Goal: Task Accomplishment & Management: Manage account settings

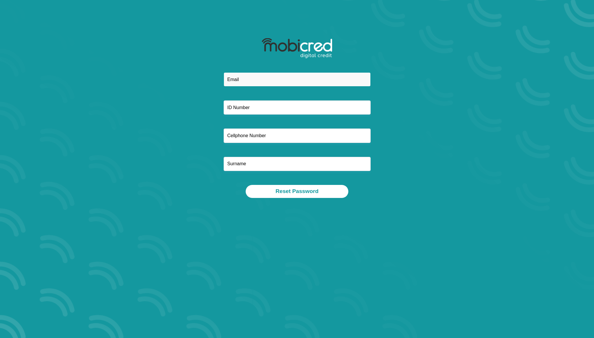
click at [251, 77] on input "email" at bounding box center [296, 79] width 147 height 14
type input "ljdaniels92@gmail.com"
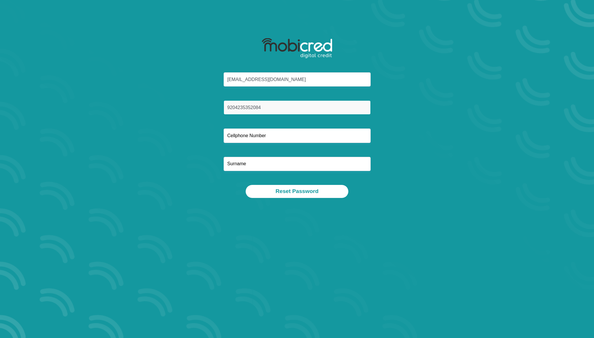
type input "9204235352084"
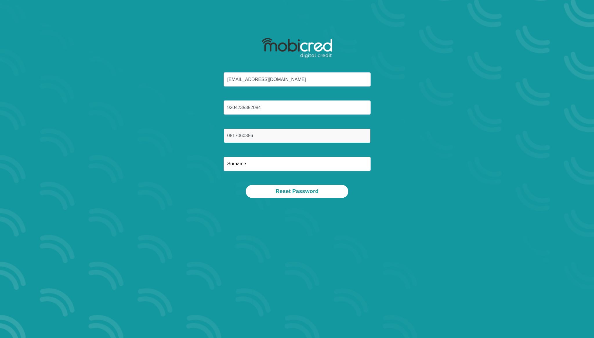
type input "0817060386"
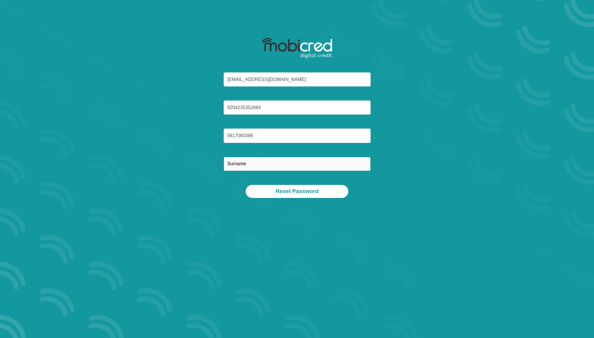
type input "a"
type input "Daniels"
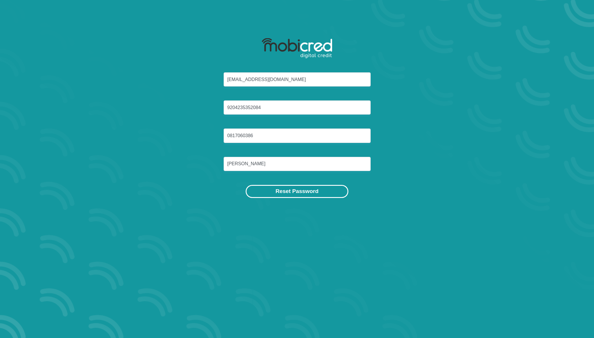
click at [289, 194] on button "Reset Password" at bounding box center [296, 191] width 103 height 13
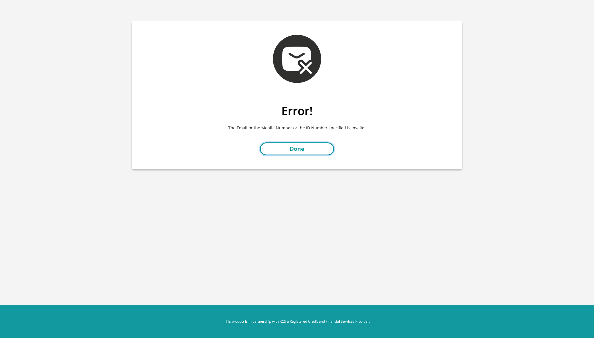
click at [315, 154] on link "Done" at bounding box center [297, 149] width 74 height 13
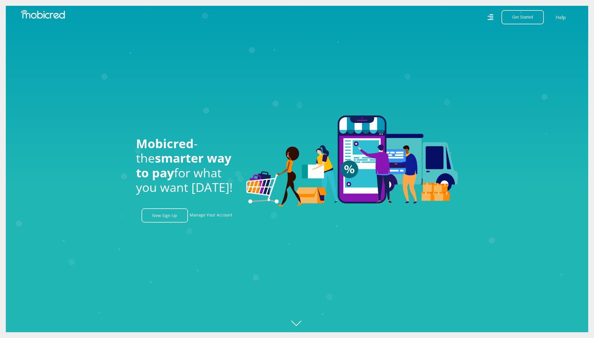
scroll to position [0, 1322]
click at [165, 210] on link "New Sign Up" at bounding box center [164, 216] width 46 height 14
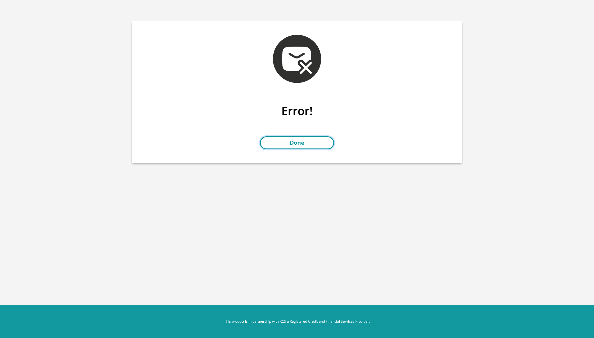
click at [299, 142] on link "Done" at bounding box center [297, 142] width 74 height 13
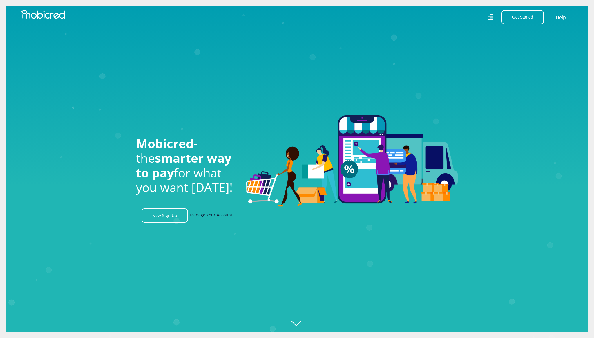
scroll to position [0, 413]
click at [200, 216] on link "Manage Your Account" at bounding box center [211, 216] width 43 height 14
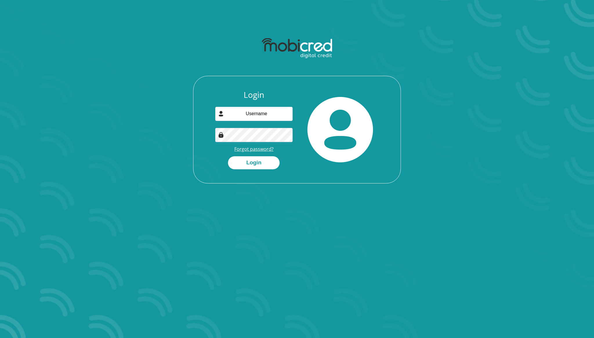
click at [246, 149] on link "Forgot password?" at bounding box center [253, 149] width 39 height 6
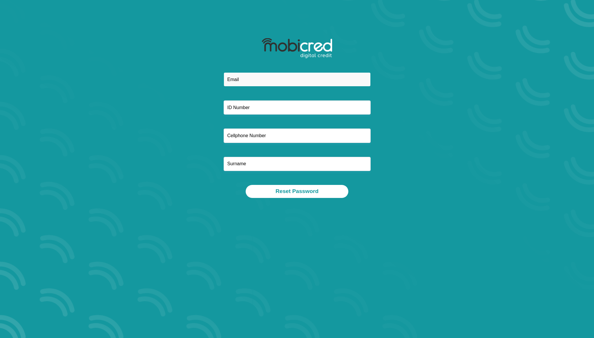
click at [294, 81] on input "email" at bounding box center [296, 79] width 147 height 14
click at [406, 81] on div at bounding box center [296, 128] width 311 height 113
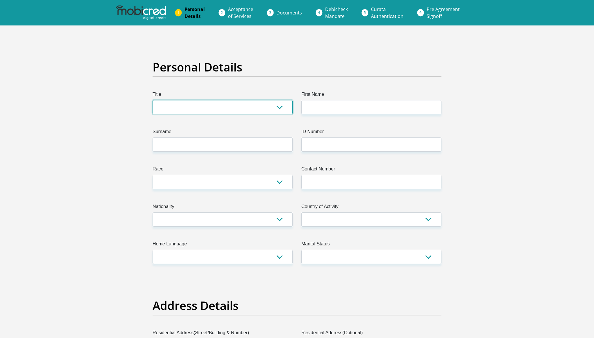
click at [225, 108] on select "Mr Ms Mrs Dr Other" at bounding box center [222, 107] width 140 height 14
select select "Mr"
click at [152, 100] on select "Mr Ms Mrs Dr Other" at bounding box center [222, 107] width 140 height 14
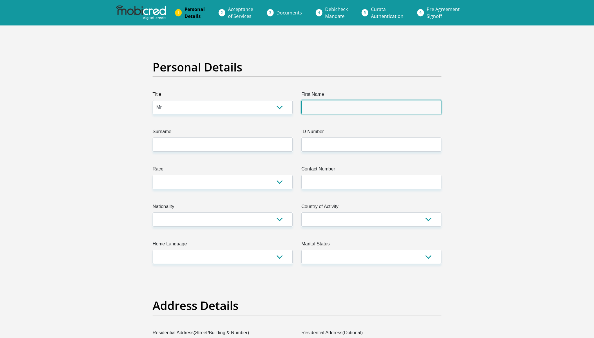
click at [317, 111] on input "First Name" at bounding box center [371, 107] width 140 height 14
type input "LyleJason"
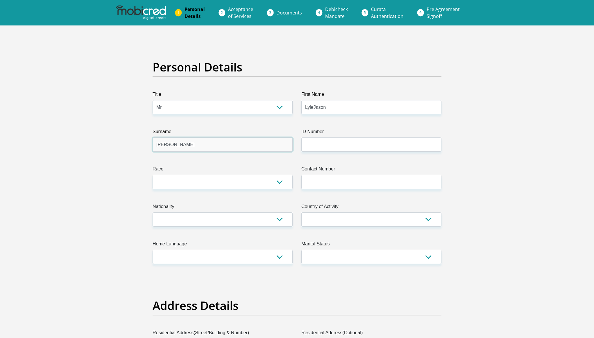
type input "Daniels"
type input "9204235352084"
click at [269, 182] on select "Black Coloured Indian White Other" at bounding box center [222, 182] width 140 height 14
select select "2"
click at [152, 175] on select "Black Coloured Indian White Other" at bounding box center [222, 182] width 140 height 14
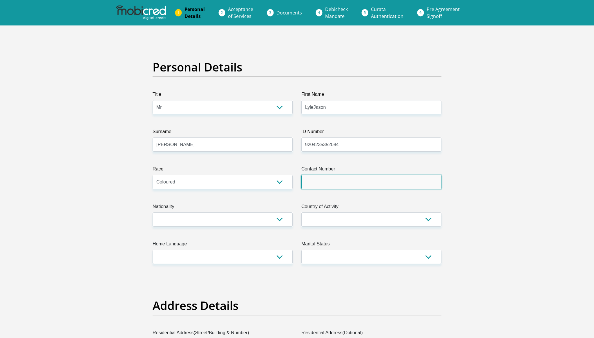
click at [341, 179] on input "Contact Number" at bounding box center [371, 182] width 140 height 14
type input "0817060386"
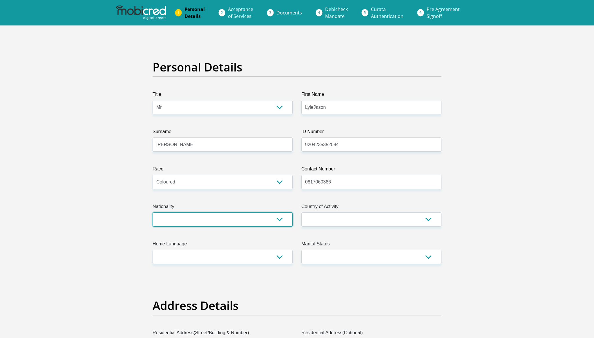
click at [279, 217] on select "South Africa Afghanistan Aland Islands Albania Algeria America Samoa American V…" at bounding box center [222, 220] width 140 height 14
select select "ZAF"
click at [152, 213] on select "South Africa Afghanistan Aland Islands Albania Algeria America Samoa American V…" at bounding box center [222, 220] width 140 height 14
click at [320, 224] on select "South Africa Afghanistan Aland Islands Albania Algeria America Samoa American V…" at bounding box center [371, 220] width 140 height 14
select select "ZAF"
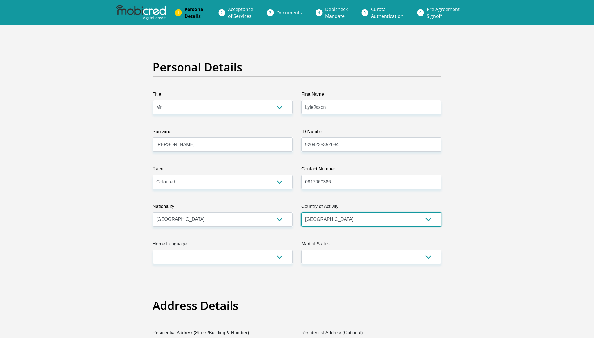
click at [301, 213] on select "South Africa Afghanistan Aland Islands Albania Algeria America Samoa American V…" at bounding box center [371, 220] width 140 height 14
click at [261, 258] on select "Afrikaans English Sepedi South Ndebele Southern Sotho Swati Tsonga Tswana Venda…" at bounding box center [222, 257] width 140 height 14
select select "eng"
click at [152, 250] on select "Afrikaans English Sepedi South Ndebele Southern Sotho Swati Tsonga Tswana Venda…" at bounding box center [222, 257] width 140 height 14
click at [328, 258] on select "Married ANC Single Divorced Widowed Married COP or Customary Law" at bounding box center [371, 257] width 140 height 14
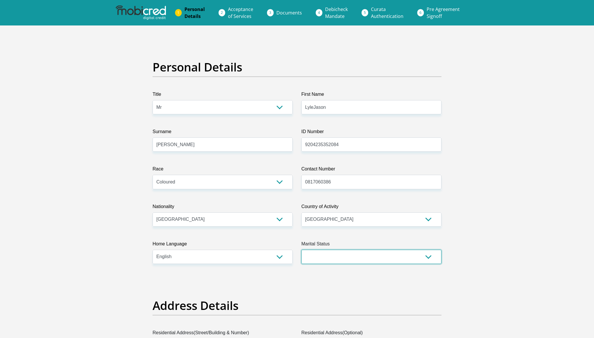
select select "5"
click at [301, 250] on select "Married ANC Single Divorced Widowed Married COP or Customary Law" at bounding box center [371, 257] width 140 height 14
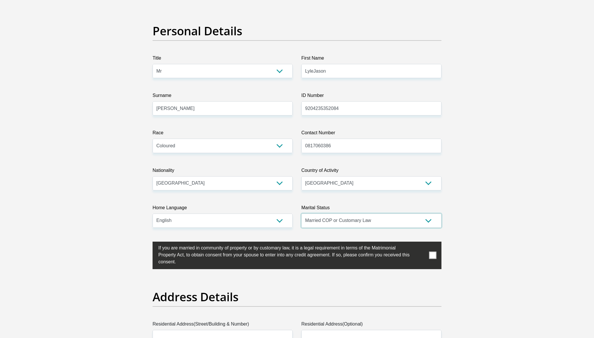
scroll to position [38, 0]
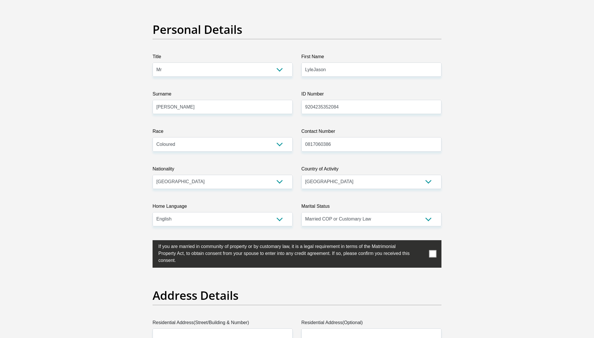
click at [436, 258] on label at bounding box center [296, 255] width 289 height 28
click at [147, 242] on input "checkbox" at bounding box center [147, 242] width 0 height 0
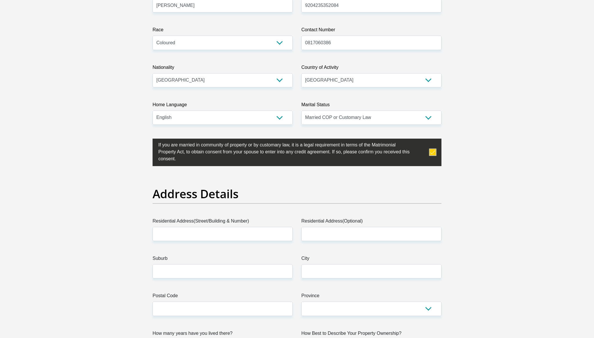
scroll to position [181, 0]
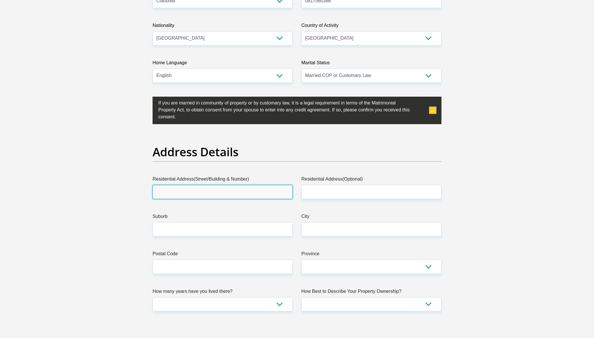
click at [222, 188] on input "Residential Address(Street/Building & Number)" at bounding box center [222, 192] width 140 height 14
type input "13 Lola's Place"
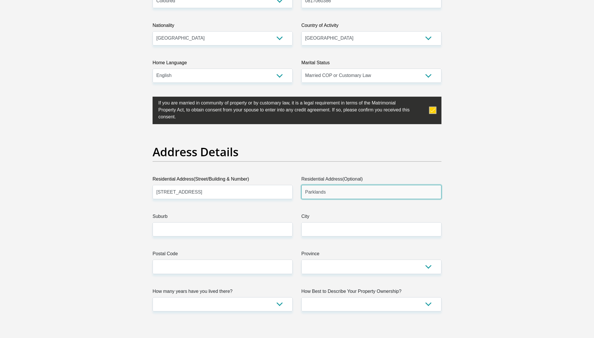
type input "Parklands"
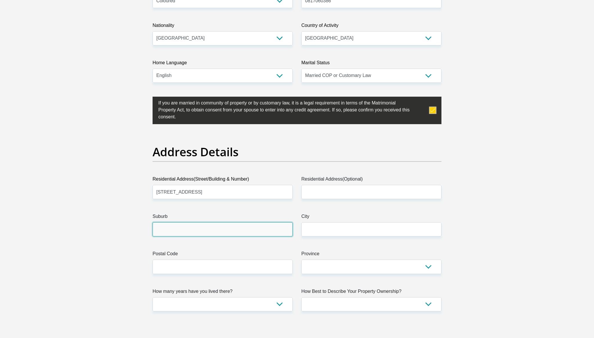
paste input "Parklands"
type input "Parklands"
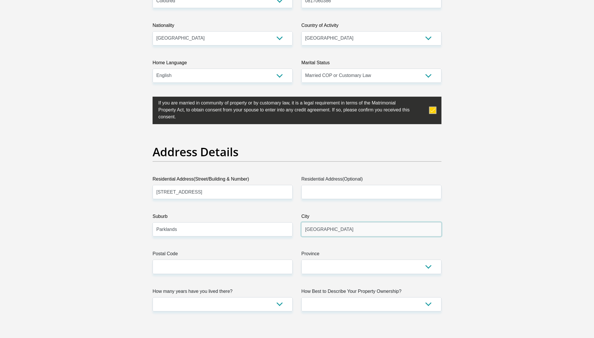
type input "Cape Town"
type input "7441"
select select "Western Cape"
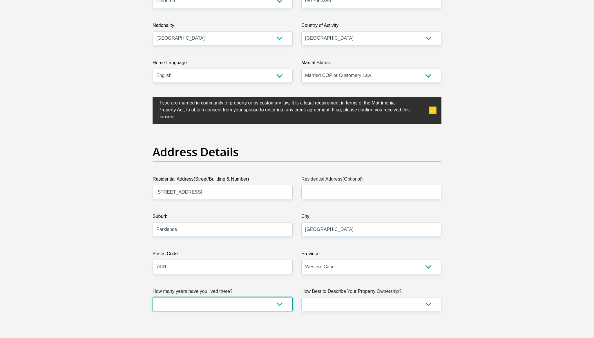
click at [214, 301] on select "less than 1 year 1-3 years 3-5 years 5+ years" at bounding box center [222, 305] width 140 height 14
click at [152, 298] on select "less than 1 year 1-3 years 3-5 years 5+ years" at bounding box center [222, 305] width 140 height 14
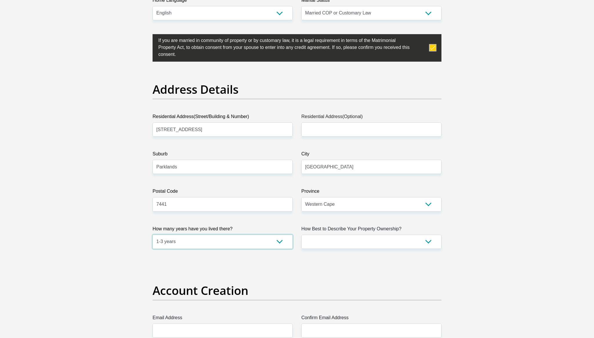
scroll to position [248, 0]
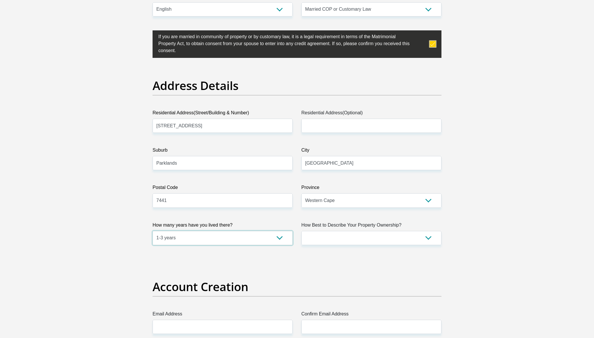
click at [243, 237] on select "less than 1 year 1-3 years 3-5 years 5+ years" at bounding box center [222, 238] width 140 height 14
select select "4"
click at [152, 231] on select "less than 1 year 1-3 years 3-5 years 5+ years" at bounding box center [222, 238] width 140 height 14
click at [336, 238] on select "Owned Rented Family Owned Company Dwelling" at bounding box center [371, 238] width 140 height 14
select select "Owned"
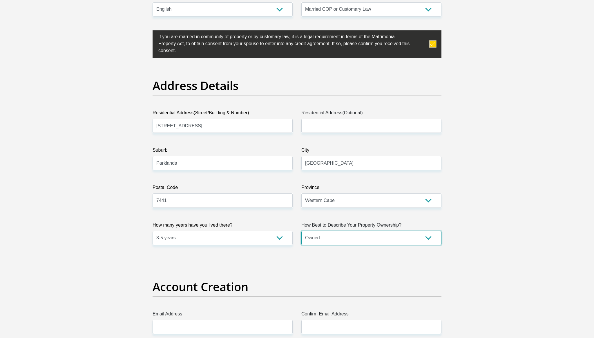
click at [301, 231] on select "Owned Rented Family Owned Company Dwelling" at bounding box center [371, 238] width 140 height 14
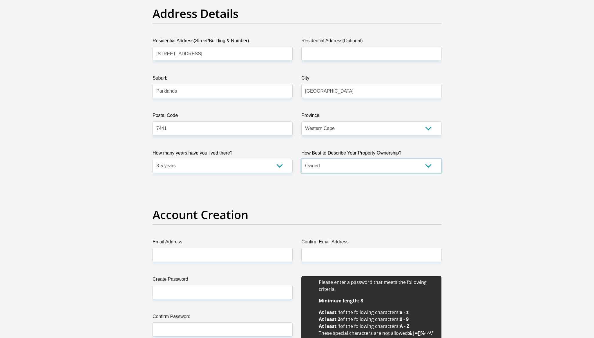
scroll to position [321, 0]
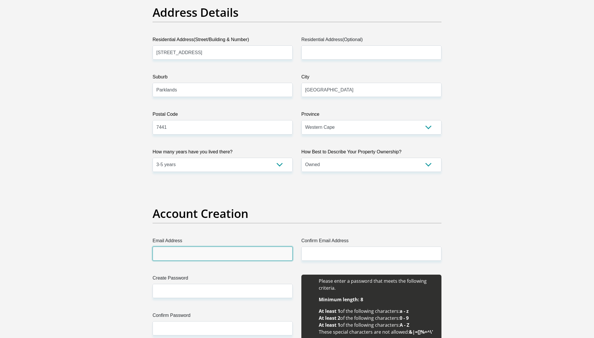
click at [199, 254] on input "Email Address" at bounding box center [222, 254] width 140 height 14
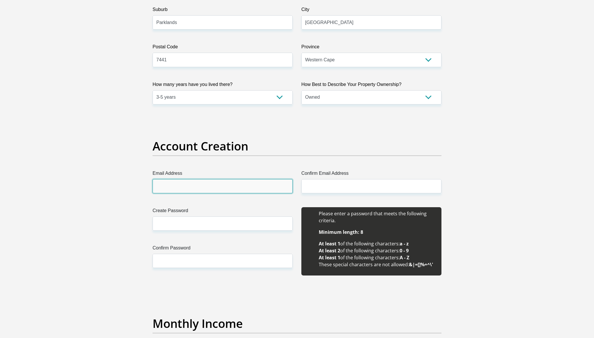
scroll to position [398, 0]
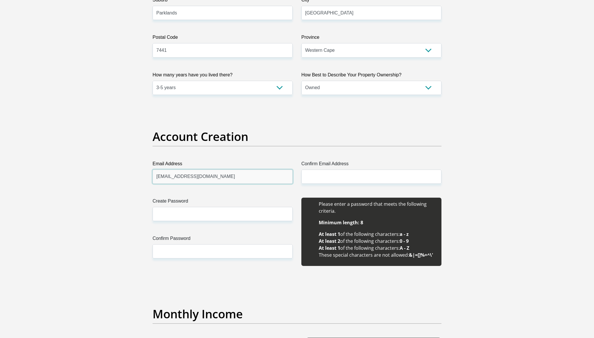
type input "ljdaniels92@gmail.com"
type input "Honey*Boo000"
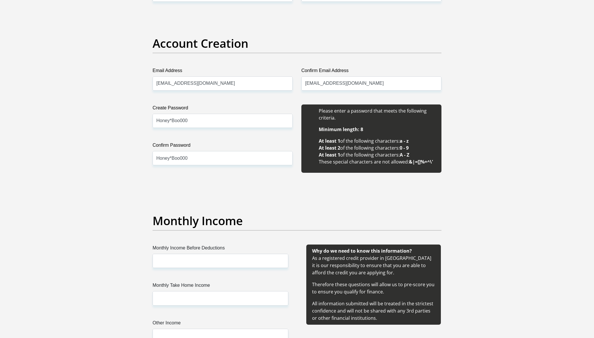
scroll to position [578, 0]
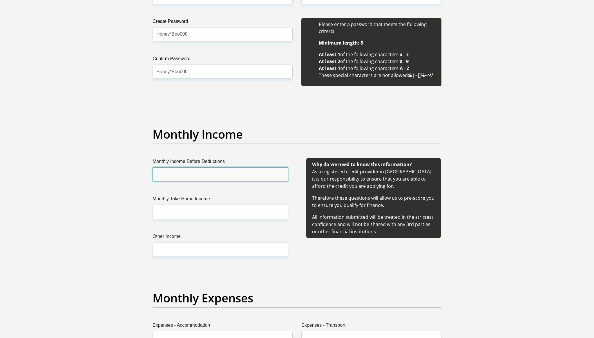
click at [176, 180] on input "Monthly Income Before Deductions" at bounding box center [220, 175] width 136 height 14
type input "45000"
type input "34500"
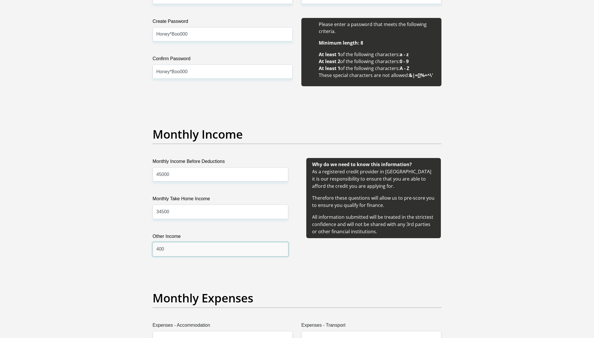
type input "4000"
type input "3000"
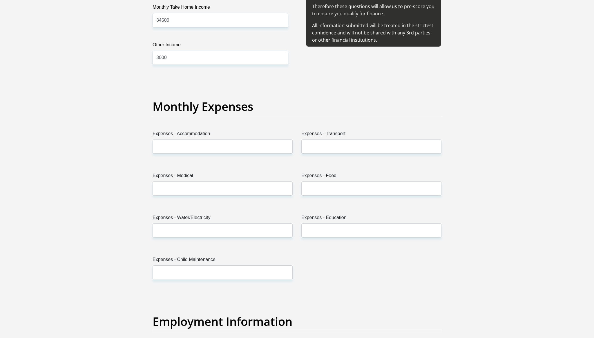
scroll to position [773, 0]
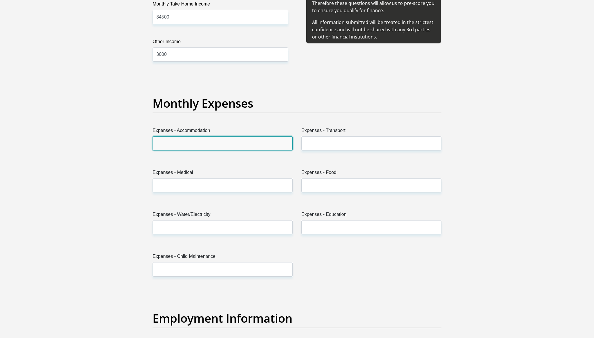
click at [178, 143] on input "Expenses - Accommodation" at bounding box center [222, 143] width 140 height 14
type input "2500"
type input "5000"
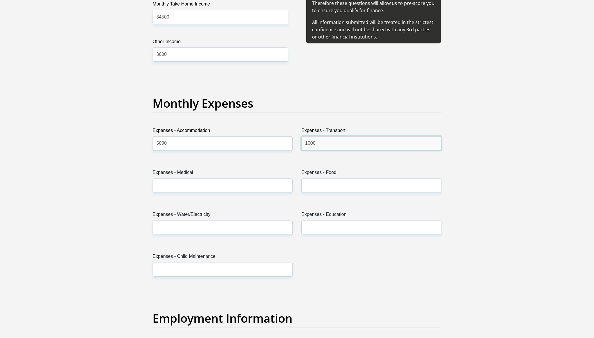
type input "1000"
type input "500"
type input "1000"
type input "5"
type input "800"
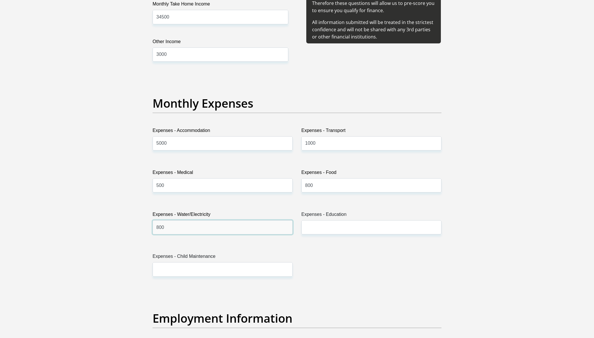
type input "800"
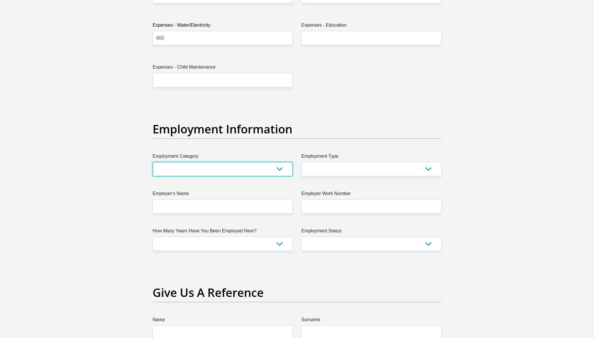
click at [191, 166] on select "AGRICULTURE ALCOHOL & TOBACCO CONSTRUCTION MATERIALS METALLURGY EQUIPMENT FOR R…" at bounding box center [222, 169] width 140 height 14
select select "17"
click at [152, 162] on select "AGRICULTURE ALCOHOL & TOBACCO CONSTRUCTION MATERIALS METALLURGY EQUIPMENT FOR R…" at bounding box center [222, 169] width 140 height 14
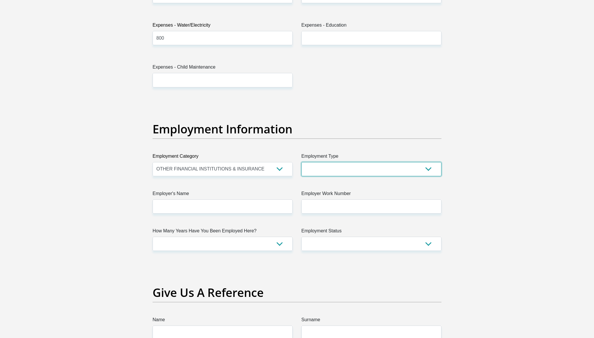
click at [384, 166] on select "College/Lecturer Craft Seller Creative Driver Executive Farmer Forces - Non Com…" at bounding box center [371, 169] width 140 height 14
select select "Manager"
click at [301, 162] on select "College/Lecturer Craft Seller Creative Driver Executive Farmer Forces - Non Com…" at bounding box center [371, 169] width 140 height 14
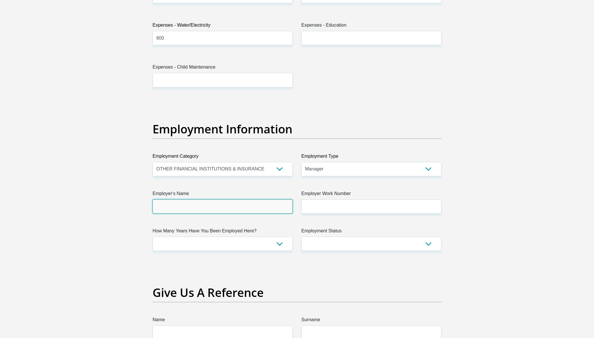
click at [279, 209] on input "Employer's Name" at bounding box center [222, 207] width 140 height 14
type input "RetailNextBVILtd"
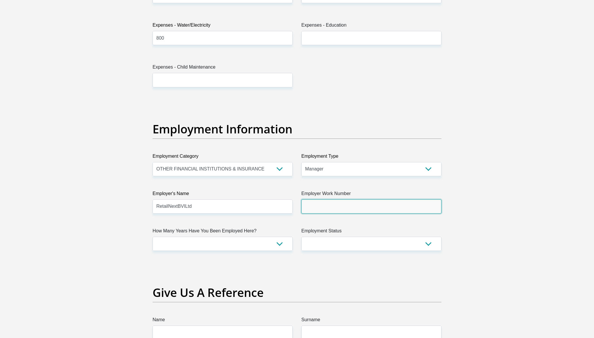
paste input "Parklands"
type input "Parklands"
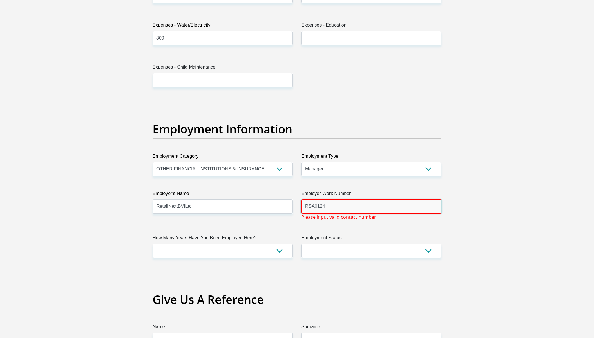
type input "RSA0124"
click at [254, 242] on label "How Many Years Have You Been Employed Here?" at bounding box center [222, 239] width 140 height 9
click at [254, 244] on select "less than 1 year 1-3 years 3-5 years 5+ years" at bounding box center [222, 251] width 140 height 14
click at [253, 248] on select "less than 1 year 1-3 years 3-5 years 5+ years" at bounding box center [222, 251] width 140 height 14
click at [243, 252] on select "less than 1 year 1-3 years 3-5 years 5+ years" at bounding box center [222, 251] width 140 height 14
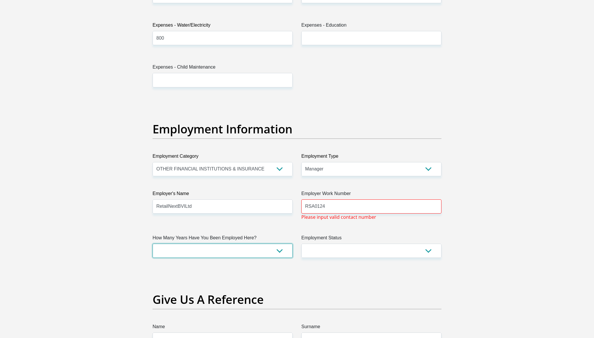
select select "60"
click at [152, 244] on select "less than 1 year 1-3 years 3-5 years 5+ years" at bounding box center [222, 251] width 140 height 14
click at [333, 249] on select "Permanent/Full-time Part-time/Casual Contract Worker Self-Employed Housewife Re…" at bounding box center [371, 251] width 140 height 14
select select "1"
click at [301, 244] on select "Permanent/Full-time Part-time/Casual Contract Worker Self-Employed Housewife Re…" at bounding box center [371, 251] width 140 height 14
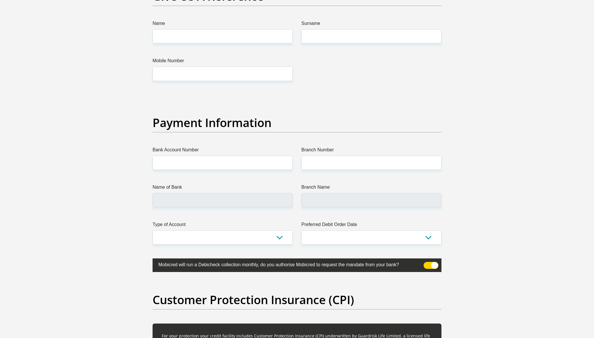
scroll to position [1267, 0]
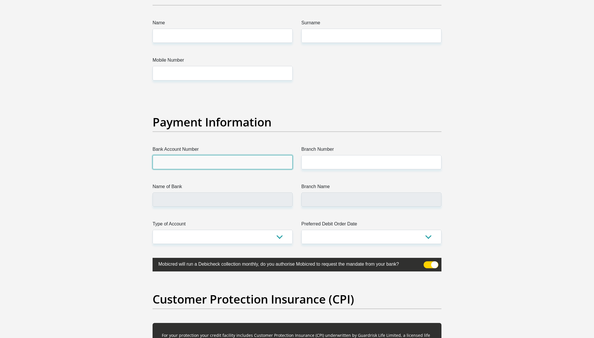
click at [216, 163] on input "Bank Account Number" at bounding box center [222, 162] width 140 height 14
type input "62342490414"
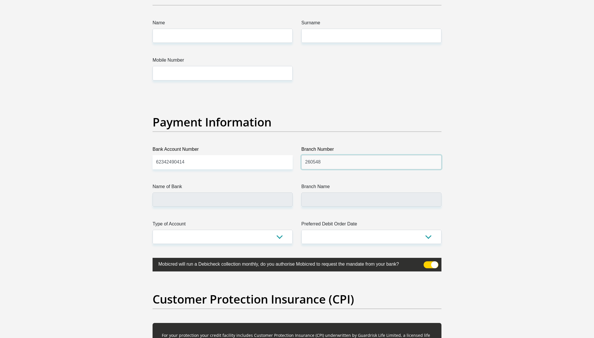
type input "260548"
type input "FIRSTRAND BANK"
type input "V & A WATERFRONT"
select select "CUR"
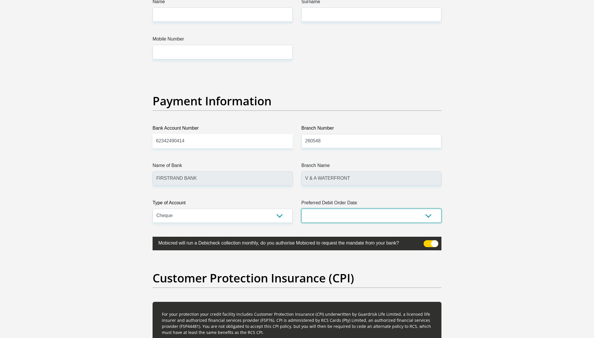
scroll to position [1288, 0]
click at [327, 214] on select "1st 2nd 3rd 4th 5th 7th 18th 19th 20th 21st 22nd 23rd 24th 25th 26th 27th 28th …" at bounding box center [371, 216] width 140 height 14
select select "28"
click at [301, 209] on select "1st 2nd 3rd 4th 5th 7th 18th 19th 20th 21st 22nd 23rd 24th 25th 26th 27th 28th …" at bounding box center [371, 216] width 140 height 14
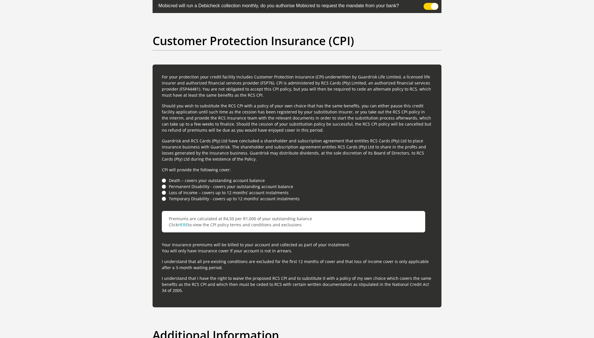
scroll to position [1528, 0]
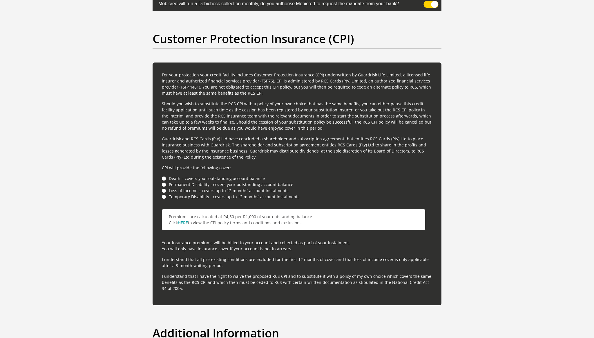
click at [162, 180] on li "Death – covers your outstanding account balance" at bounding box center [297, 179] width 270 height 6
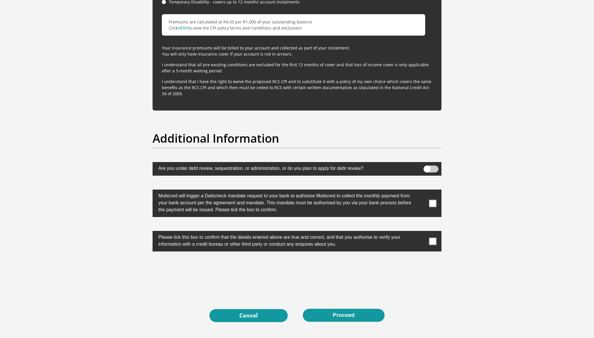
scroll to position [1724, 0]
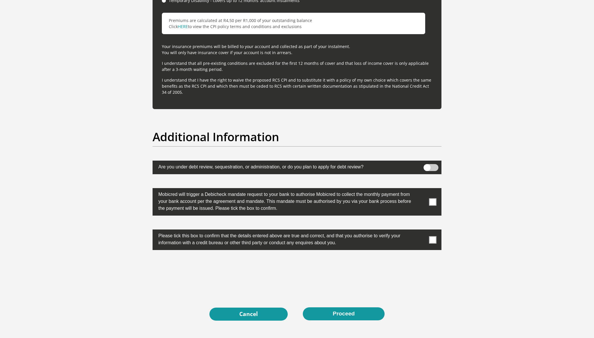
click at [427, 200] on label at bounding box center [296, 202] width 289 height 28
click at [421, 190] on input "checkbox" at bounding box center [421, 190] width 0 height 0
click at [433, 241] on span at bounding box center [432, 239] width 7 height 7
click at [421, 231] on input "checkbox" at bounding box center [421, 231] width 0 height 0
click at [342, 311] on button "Proceed" at bounding box center [344, 314] width 82 height 13
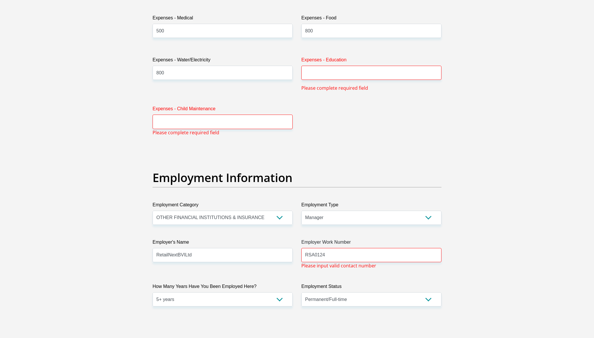
scroll to position [926, 0]
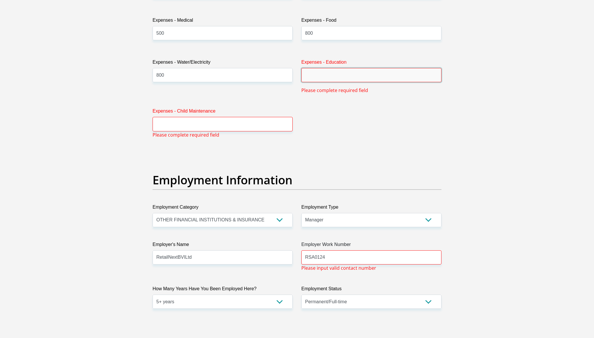
click at [325, 73] on input "Expenses - Education" at bounding box center [371, 75] width 140 height 14
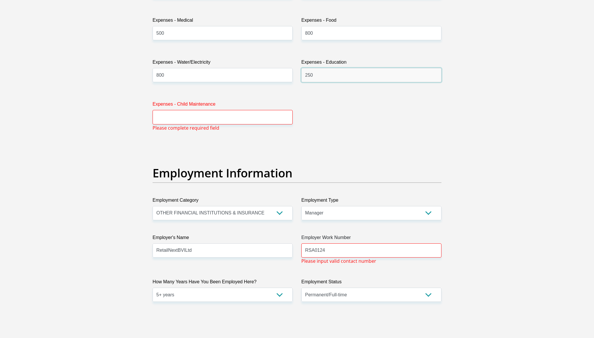
type input "250"
type input "0"
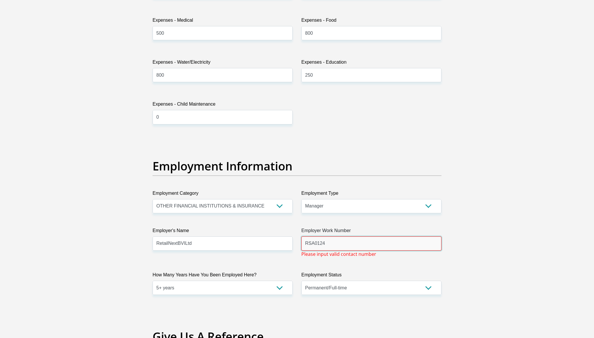
click at [350, 245] on input "RSA0124" at bounding box center [371, 244] width 140 height 14
click at [513, 176] on section "Personal Details Title Mr Ms Mrs Dr Other First Name LyleJason Surname Daniels …" at bounding box center [297, 134] width 594 height 2069
click at [363, 239] on input "Employer Work Number" at bounding box center [371, 244] width 140 height 14
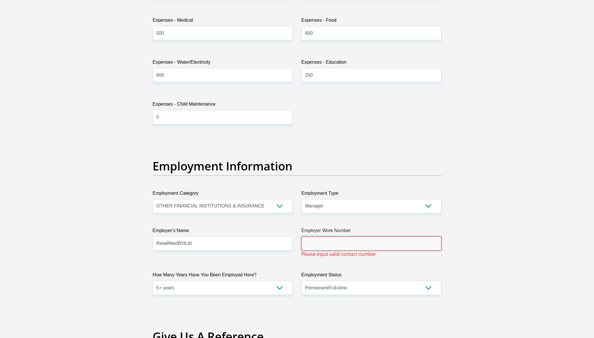
paste input "021 300 8655"
click at [412, 234] on label "Employer Work Number" at bounding box center [371, 231] width 140 height 9
click at [412, 237] on input "021 300 8655" at bounding box center [371, 244] width 140 height 14
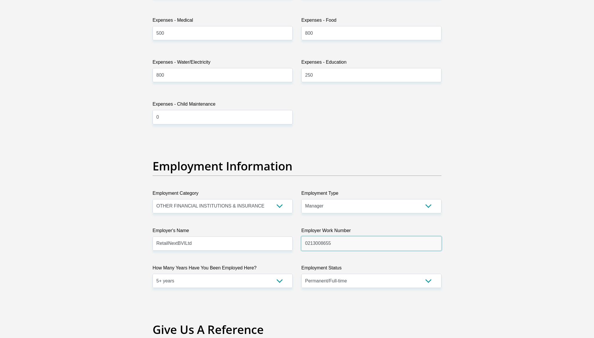
type input "0213008655"
click at [460, 240] on div "Personal Details Title Mr Ms Mrs Dr Other First Name LyleJason Surname Daniels …" at bounding box center [297, 131] width 330 height 2020
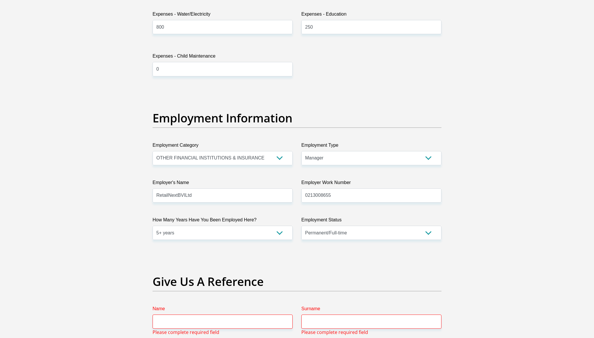
scroll to position [1021, 0]
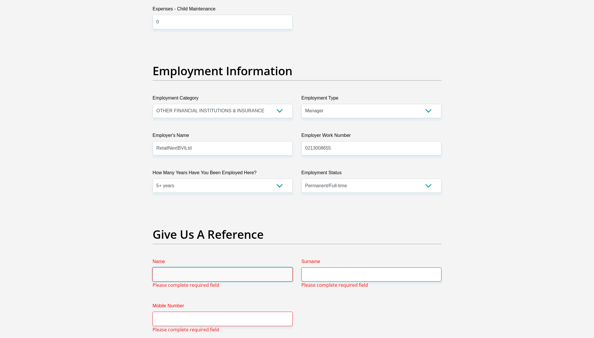
click at [263, 272] on input "Name" at bounding box center [222, 275] width 140 height 14
type input "Gio"
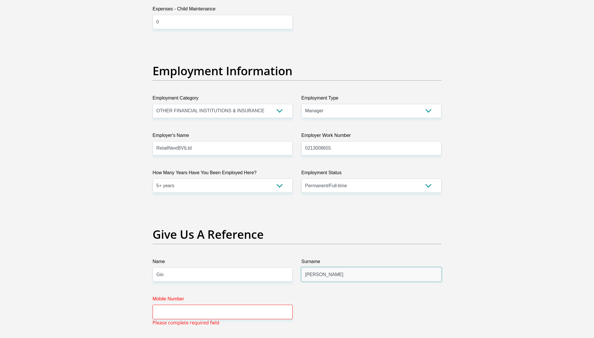
type input "Daniels"
click at [365, 298] on div "Title Mr Ms Mrs Dr Other First Name LyleJason Surname Daniels ID Number 9204235…" at bounding box center [296, 26] width 297 height 1913
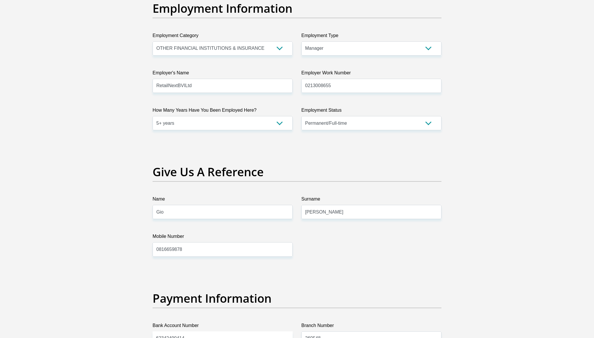
scroll to position [1113, 0]
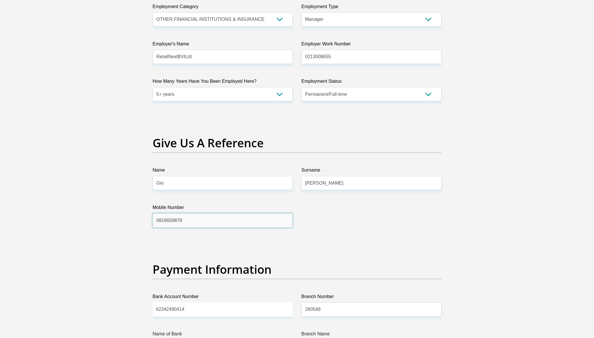
click at [160, 221] on input "0816659878" at bounding box center [222, 221] width 140 height 14
type input "0016659878"
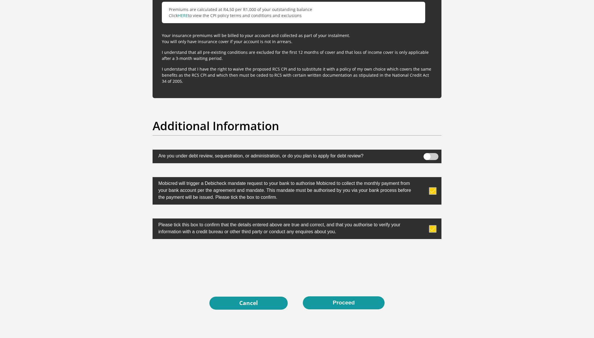
scroll to position [1735, 0]
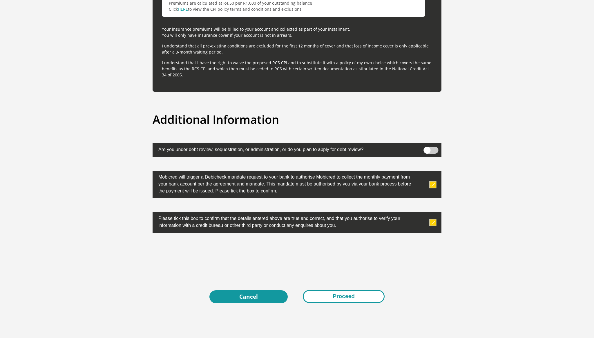
click at [334, 296] on button "Proceed" at bounding box center [344, 296] width 82 height 13
click at [333, 293] on button "Proceed" at bounding box center [344, 296] width 82 height 13
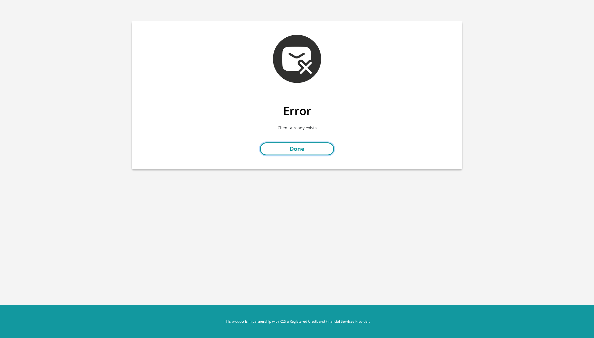
click at [310, 149] on link "Done" at bounding box center [297, 149] width 74 height 13
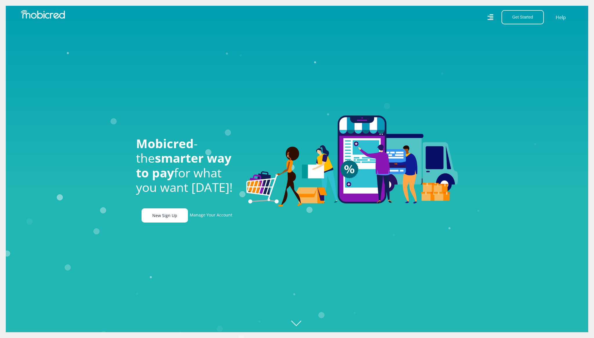
click at [171, 215] on link "New Sign Up" at bounding box center [164, 216] width 46 height 14
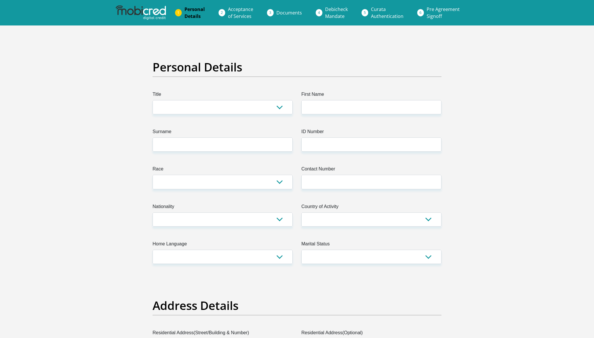
click at [153, 17] on img at bounding box center [141, 13] width 50 height 14
click at [155, 18] on img at bounding box center [141, 13] width 50 height 14
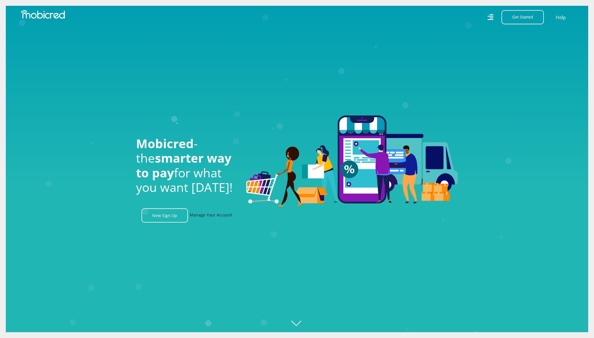
click at [210, 215] on link "Manage Your Account" at bounding box center [211, 216] width 43 height 14
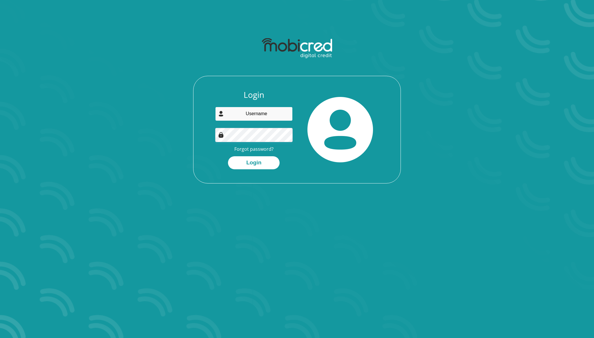
click at [284, 115] on input "email" at bounding box center [254, 114] width 78 height 14
type input "ljdaniels"
type input "lyle.daniels@retailnext.net"
click at [228, 156] on button "Login" at bounding box center [254, 162] width 52 height 13
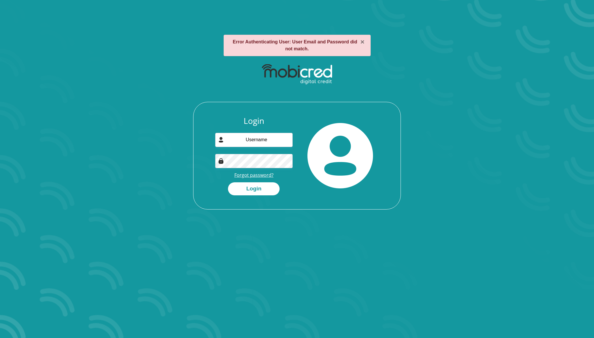
click at [259, 178] on link "Forgot password?" at bounding box center [253, 175] width 39 height 6
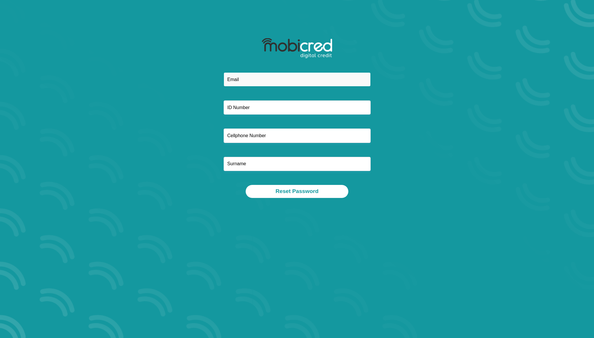
click at [290, 84] on input "email" at bounding box center [296, 79] width 147 height 14
type input "[PERSON_NAME].[PERSON_NAME]"
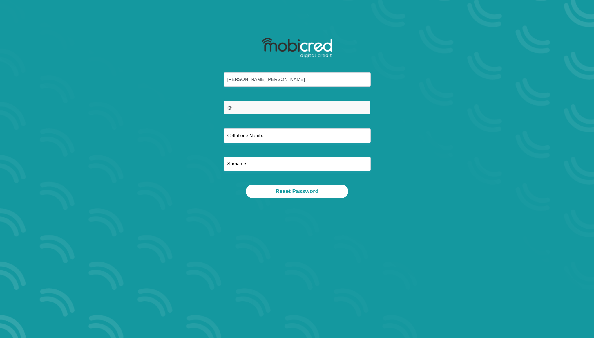
type input "@"
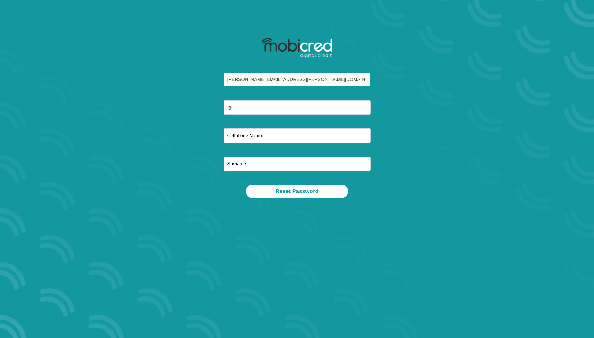
type input "[PERSON_NAME][EMAIL_ADDRESS][PERSON_NAME][DOMAIN_NAME]"
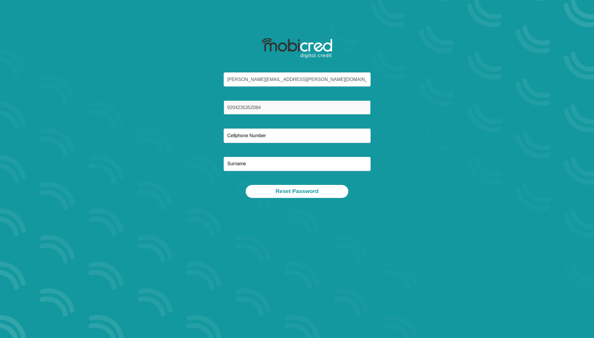
type input "9204235352084"
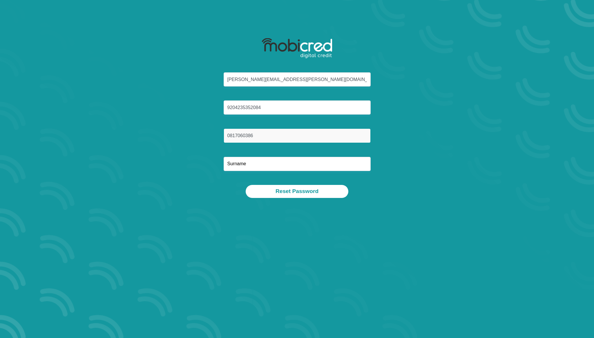
type input "0817060386"
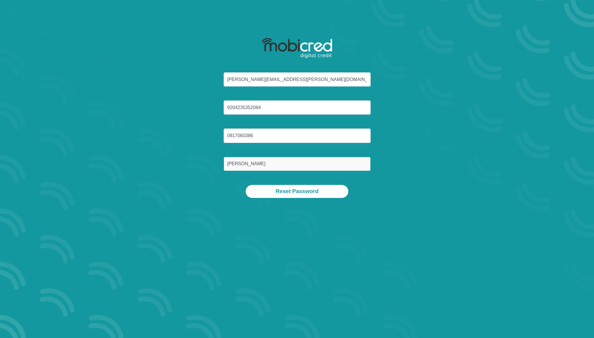
type input "[PERSON_NAME]"
click at [245, 185] on button "Reset Password" at bounding box center [296, 191] width 103 height 13
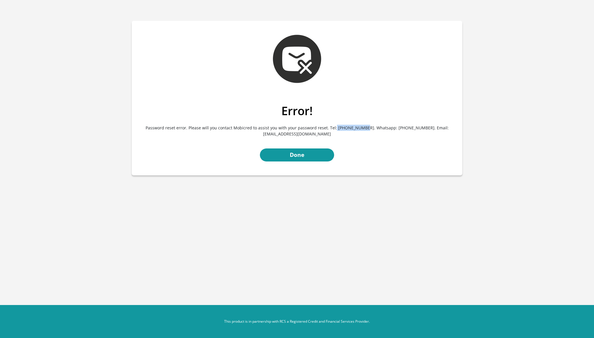
drag, startPoint x: 345, startPoint y: 127, endPoint x: 372, endPoint y: 126, distance: 26.4
click at [371, 126] on p "Password reset error. Please will you contact Mobicred to assist you with your …" at bounding box center [297, 131] width 322 height 26
copy p "021 126 0700"
click at [305, 152] on link "Done" at bounding box center [297, 155] width 74 height 13
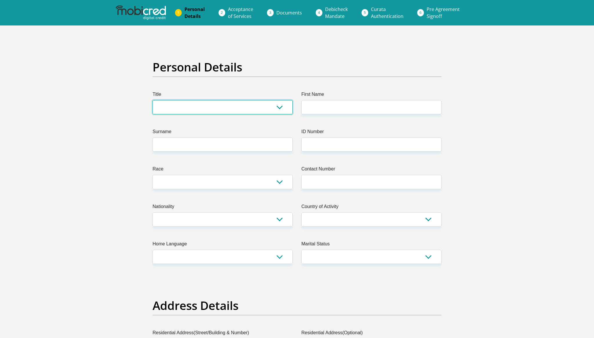
click at [281, 105] on select "Mr Ms Mrs Dr Other" at bounding box center [222, 107] width 140 height 14
select select "Mr"
click at [152, 100] on select "Mr Ms Mrs Dr Other" at bounding box center [222, 107] width 140 height 14
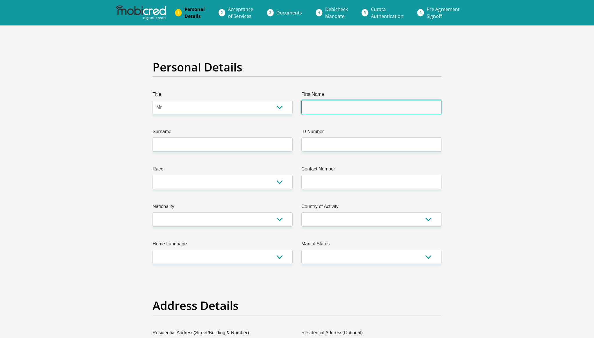
click at [337, 110] on input "First Name" at bounding box center [371, 107] width 140 height 14
type input "Lyle"
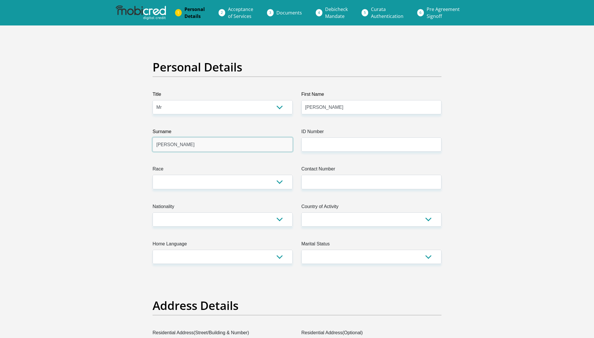
type input "Daniels"
type input "9204235352084"
click at [242, 178] on select "Black Coloured Indian White Other" at bounding box center [222, 182] width 140 height 14
select select "2"
click at [152, 175] on select "Black Coloured Indian White Other" at bounding box center [222, 182] width 140 height 14
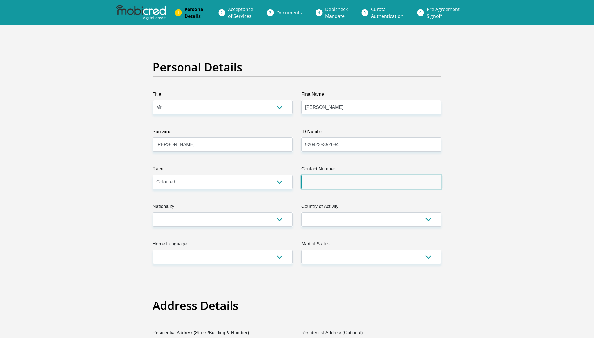
click at [311, 185] on input "Contact Number" at bounding box center [371, 182] width 140 height 14
type input "0817060386"
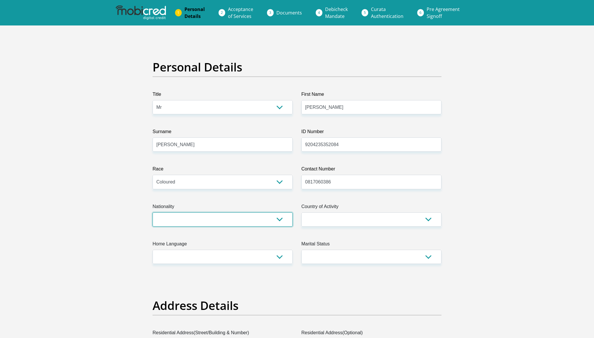
click at [271, 222] on select "South Africa Afghanistan Aland Islands Albania Algeria America Samoa American V…" at bounding box center [222, 220] width 140 height 14
select select "ZAF"
click at [152, 213] on select "South Africa Afghanistan Aland Islands Albania Algeria America Samoa American V…" at bounding box center [222, 220] width 140 height 14
click at [319, 226] on select "South Africa Afghanistan Aland Islands Albania Algeria America Samoa American V…" at bounding box center [371, 220] width 140 height 14
select select "ZAF"
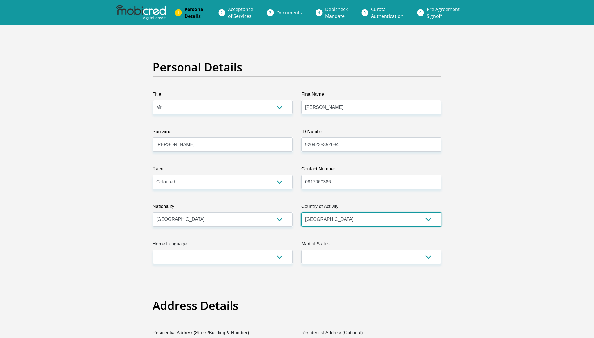
click at [301, 213] on select "South Africa Afghanistan Aland Islands Albania Algeria America Samoa American V…" at bounding box center [371, 220] width 140 height 14
click at [271, 257] on select "Afrikaans English Sepedi South Ndebele Southern Sotho Swati Tsonga Tswana Venda…" at bounding box center [222, 257] width 140 height 14
click at [152, 250] on select "Afrikaans English Sepedi South Ndebele Southern Sotho Swati Tsonga Tswana Venda…" at bounding box center [222, 257] width 140 height 14
click at [265, 259] on select "Afrikaans English Sepedi South Ndebele Southern Sotho Swati Tsonga Tswana Venda…" at bounding box center [222, 257] width 140 height 14
select select "eng"
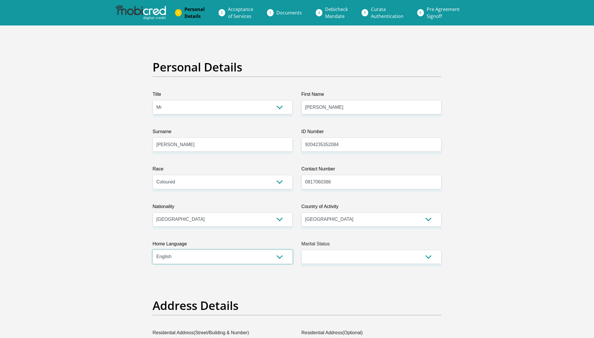
click at [152, 250] on select "Afrikaans English Sepedi South Ndebele Southern Sotho Swati Tsonga Tswana Venda…" at bounding box center [222, 257] width 140 height 14
click at [329, 259] on select "Married ANC Single Divorced Widowed Married COP or Customary Law" at bounding box center [371, 257] width 140 height 14
select select "5"
click at [301, 250] on select "Married ANC Single Divorced Widowed Married COP or Customary Law" at bounding box center [371, 257] width 140 height 14
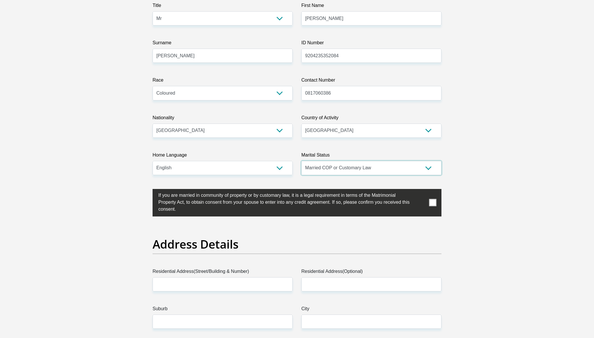
scroll to position [115, 0]
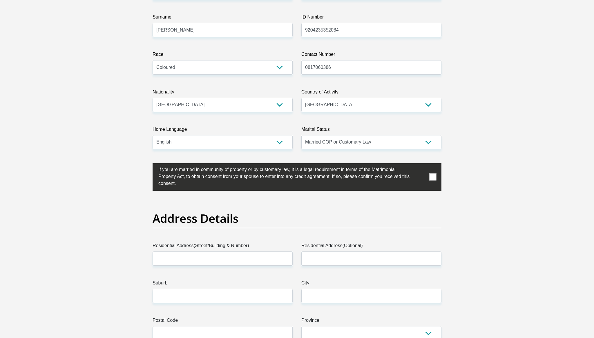
click at [432, 175] on span at bounding box center [432, 177] width 7 height 7
click at [147, 165] on input "checkbox" at bounding box center [147, 165] width 0 height 0
click at [226, 261] on input "Residential Address(Street/Building & Number)" at bounding box center [222, 259] width 140 height 14
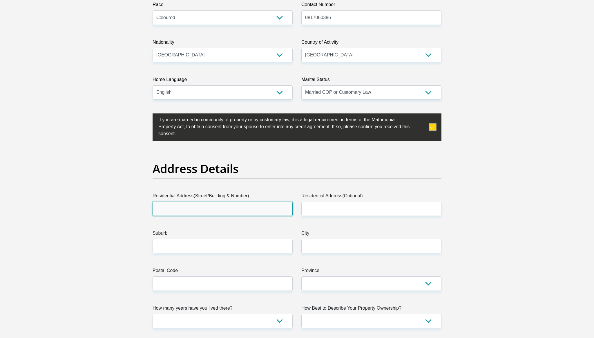
scroll to position [167, 0]
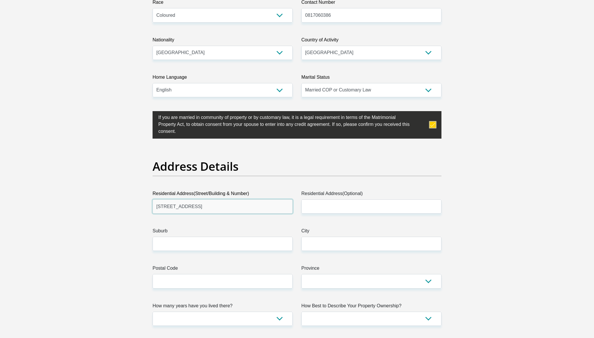
type input "13 Lola's Place"
type input "Paa"
type input "Parklands"
type input "Table View"
type input "Cape Town"
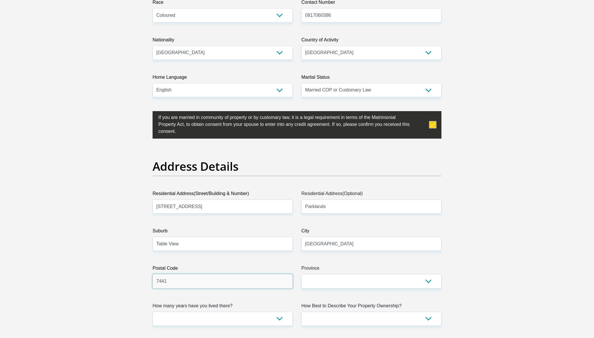
type input "7441"
click at [327, 287] on select "Eastern Cape Free State Gauteng KwaZulu-Natal Limpopo Mpumalanga Northern Cape …" at bounding box center [371, 281] width 140 height 14
select select "Western Cape"
click at [301, 274] on select "Eastern Cape Free State Gauteng KwaZulu-Natal Limpopo Mpumalanga Northern Cape …" at bounding box center [371, 281] width 140 height 14
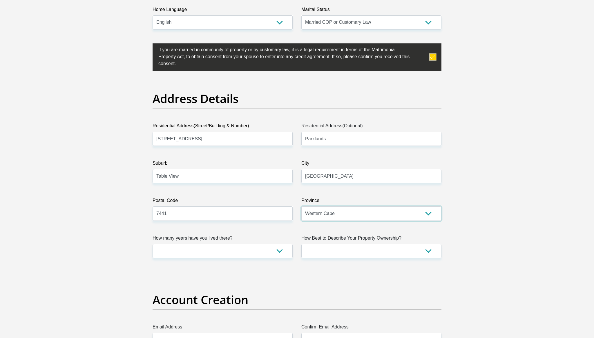
scroll to position [253, 0]
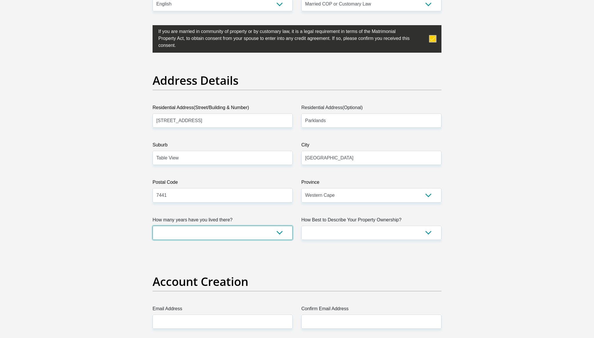
click at [261, 236] on select "less than 1 year 1-3 years 3-5 years 5+ years" at bounding box center [222, 233] width 140 height 14
select select "5"
click at [152, 226] on select "less than 1 year 1-3 years 3-5 years 5+ years" at bounding box center [222, 233] width 140 height 14
click at [352, 237] on select "Owned Rented Family Owned Company Dwelling" at bounding box center [371, 233] width 140 height 14
select select "Owned"
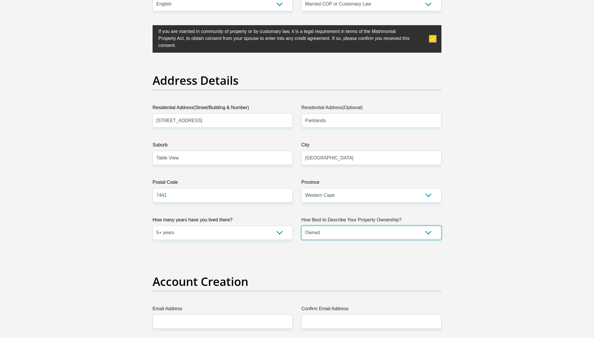
click at [301, 226] on select "Owned Rented Family Owned Company Dwelling" at bounding box center [371, 233] width 140 height 14
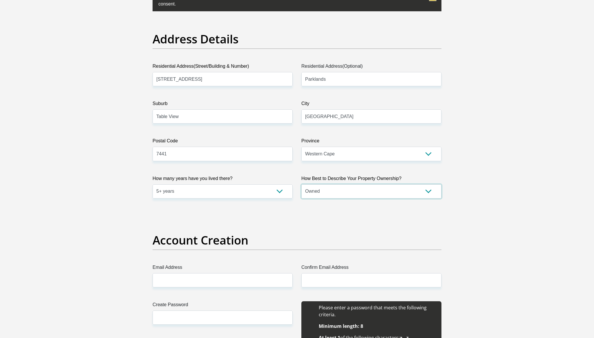
scroll to position [419, 0]
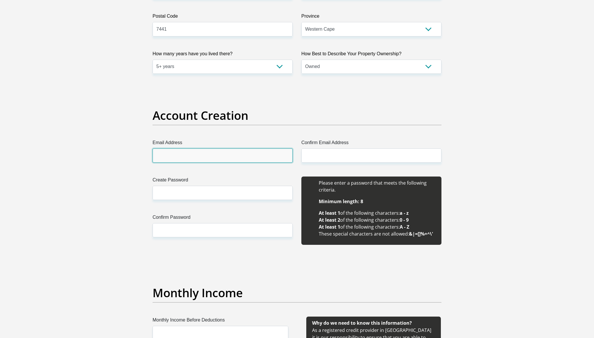
click at [213, 157] on input "Email Address" at bounding box center [222, 156] width 140 height 14
type input "lyle.daniels@retailnext.net"
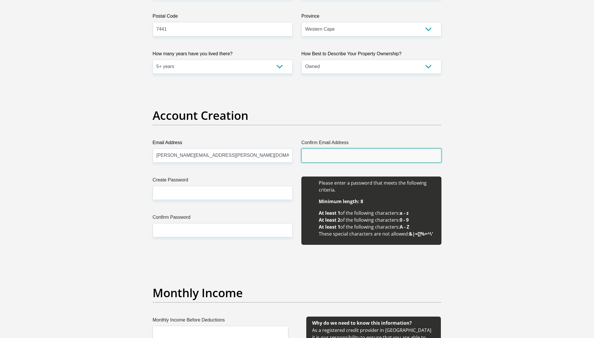
click at [322, 154] on input "Confirm Email Address" at bounding box center [371, 156] width 140 height 14
paste input "lyle.daniels@retailnext.net"
type input "lyle.daniels@retailnext.net"
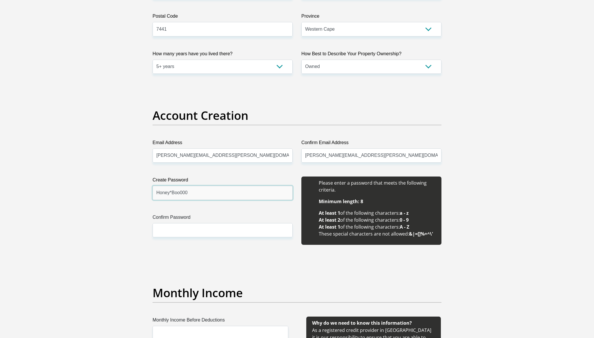
type input "Honey*Boo000"
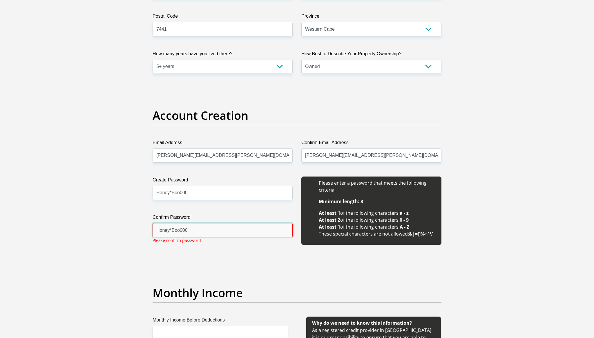
type input "Honey*Boo000"
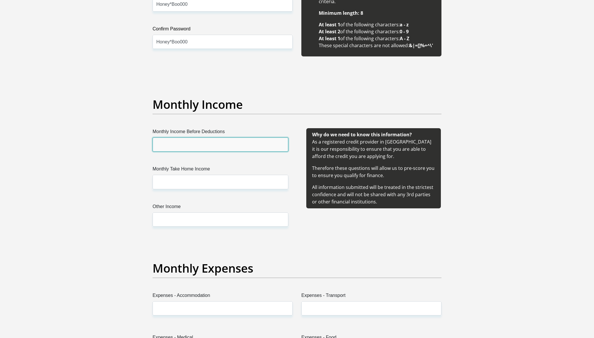
scroll to position [609, 0]
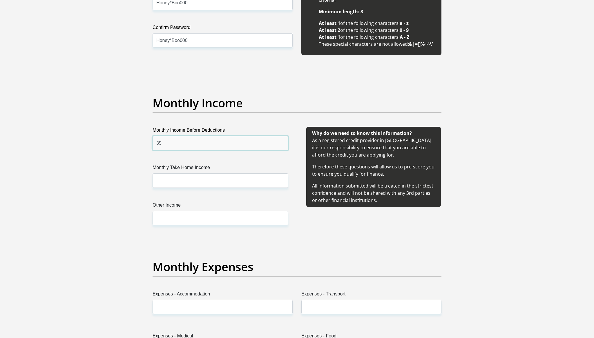
type input "3"
type input "45000"
type input "34500"
type input "3000"
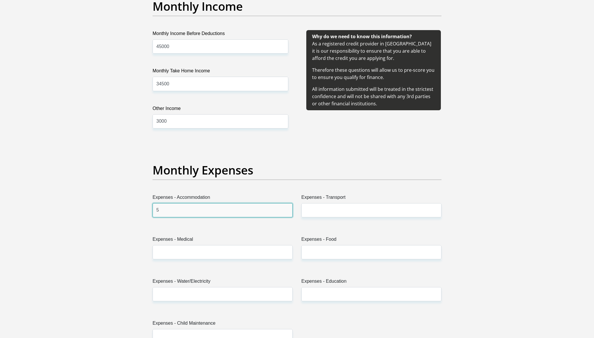
scroll to position [709, 0]
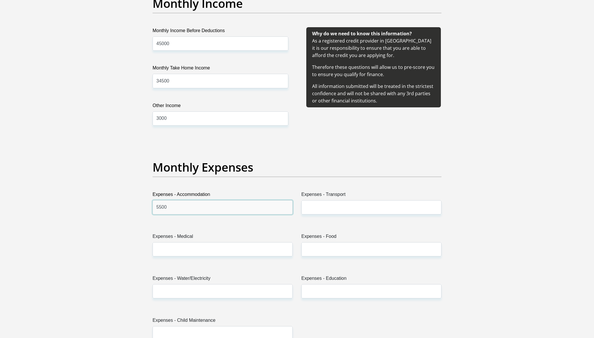
type input "5500"
type input "1500"
type input "500"
type input "800"
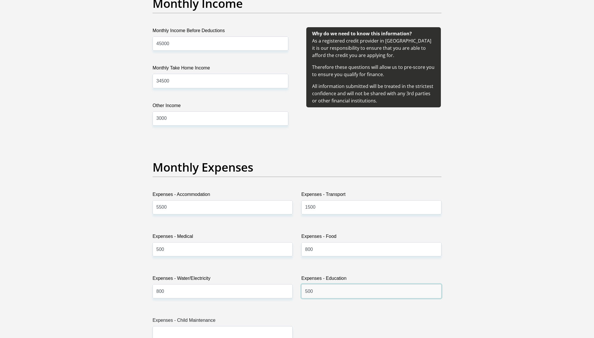
type input "500"
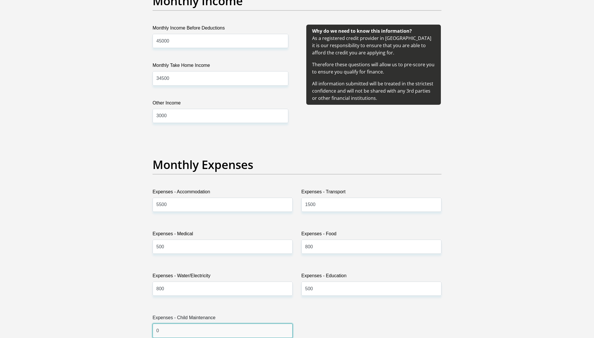
type input "0"
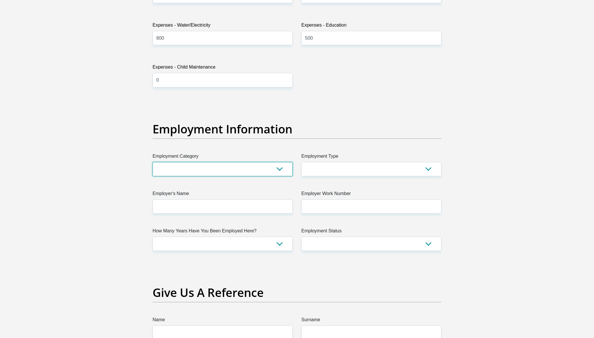
click at [240, 167] on select "AGRICULTURE ALCOHOL & TOBACCO CONSTRUCTION MATERIALS METALLURGY EQUIPMENT FOR R…" at bounding box center [222, 169] width 140 height 14
click at [152, 162] on select "AGRICULTURE ALCOHOL & TOBACCO CONSTRUCTION MATERIALS METALLURGY EQUIPMENT FOR R…" at bounding box center [222, 169] width 140 height 14
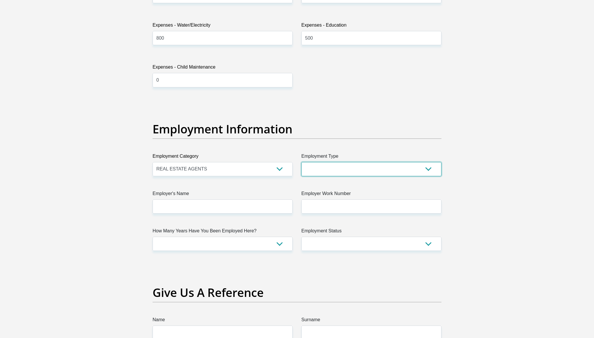
click at [320, 169] on select "College/Lecturer Craft Seller Creative Driver Executive Farmer Forces - Non Com…" at bounding box center [371, 169] width 140 height 14
click at [268, 180] on div "Title Mr Ms Mrs Dr Other First Name Lyle Surname Daniels ID Number 920423535208…" at bounding box center [296, 84] width 297 height 1913
click at [268, 172] on select "AGRICULTURE ALCOHOL & TOBACCO CONSTRUCTION MATERIALS METALLURGY EQUIPMENT FOR R…" at bounding box center [222, 169] width 140 height 14
select select "53"
click at [152, 162] on select "AGRICULTURE ALCOHOL & TOBACCO CONSTRUCTION MATERIALS METALLURGY EQUIPMENT FOR R…" at bounding box center [222, 169] width 140 height 14
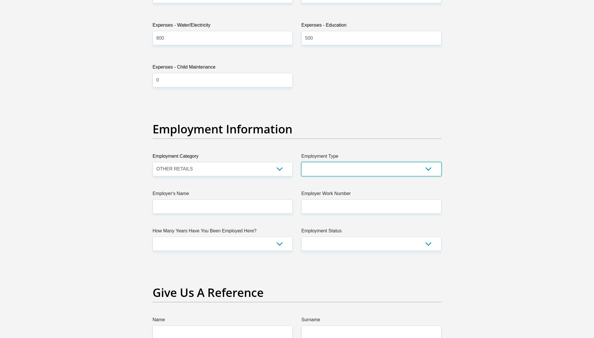
click at [336, 176] on select "College/Lecturer Craft Seller Creative Driver Executive Farmer Forces - Non Com…" at bounding box center [371, 169] width 140 height 14
select select "Manager"
click at [301, 162] on select "College/Lecturer Craft Seller Creative Driver Executive Farmer Forces - Non Com…" at bounding box center [371, 169] width 140 height 14
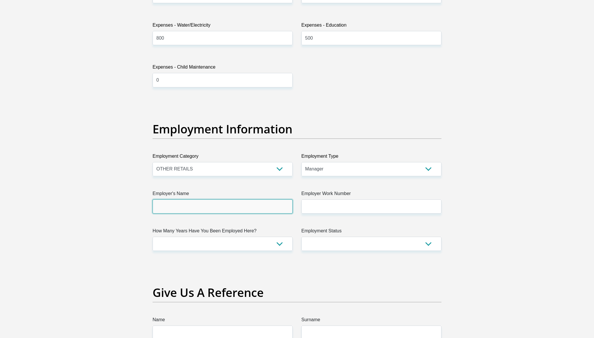
click at [266, 201] on input "Employer's Name" at bounding box center [222, 207] width 140 height 14
type input "RetailNextBVIltd"
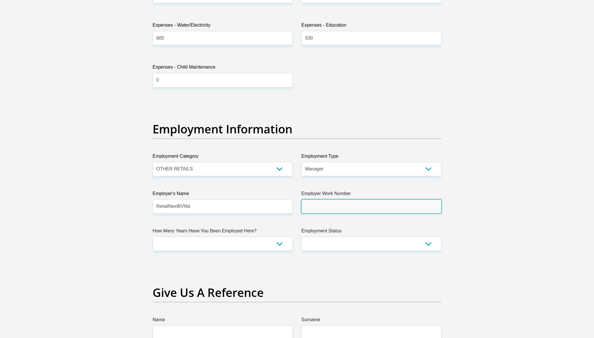
paste input "021 300 8655"
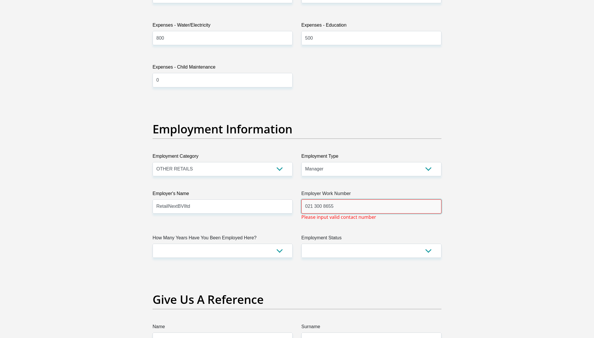
click at [347, 210] on input "021 300 8655" at bounding box center [371, 207] width 140 height 14
type input "0213008655"
select select "60"
click at [355, 248] on select "Permanent/Full-time Part-time/Casual Contract Worker Self-Employed Housewife Re…" at bounding box center [371, 251] width 140 height 14
select select "1"
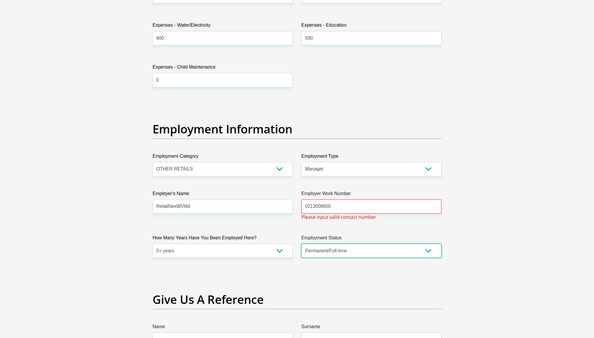
click at [301, 244] on select "Permanent/Full-time Part-time/Casual Contract Worker Self-Employed Housewife Re…" at bounding box center [371, 251] width 140 height 14
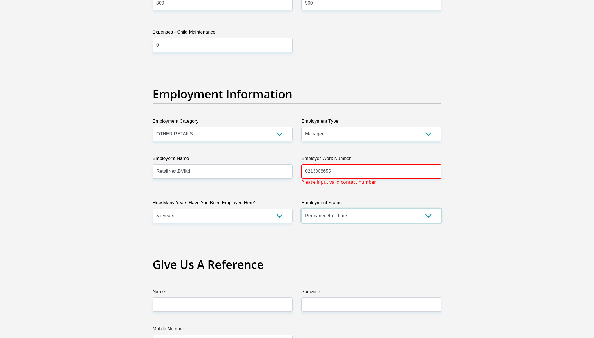
scroll to position [1021, 0]
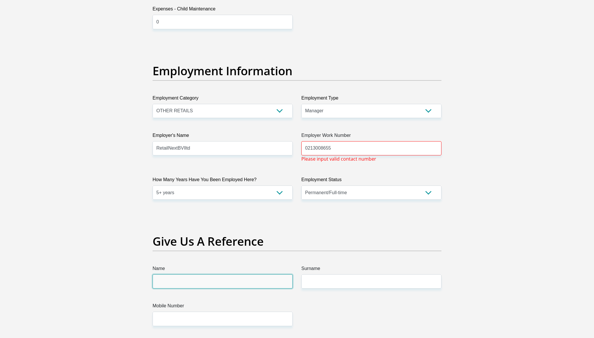
click at [205, 282] on input "Name" at bounding box center [222, 282] width 140 height 14
type input "Gio"
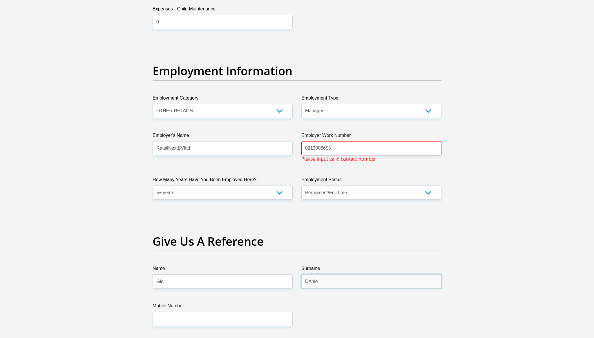
type input "DAniel"
type input "Daniels"
type input "00188746253"
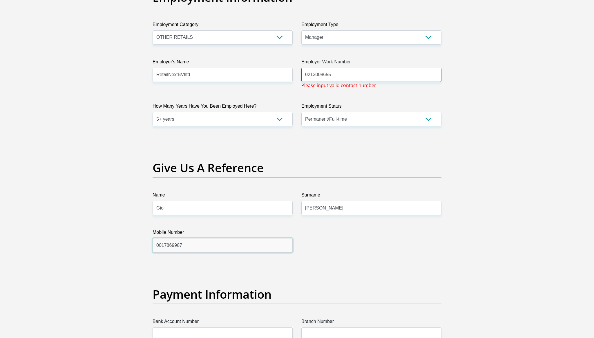
scroll to position [1261, 0]
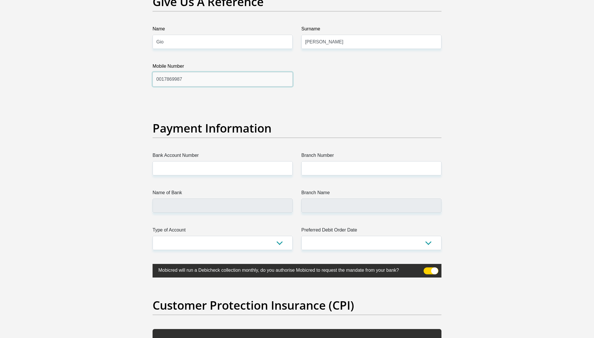
type input "0017869987"
click at [208, 171] on input "Bank Account Number" at bounding box center [222, 168] width 140 height 14
type input "62342490414"
type input "260548"
type input "FIRSTRAND BANK"
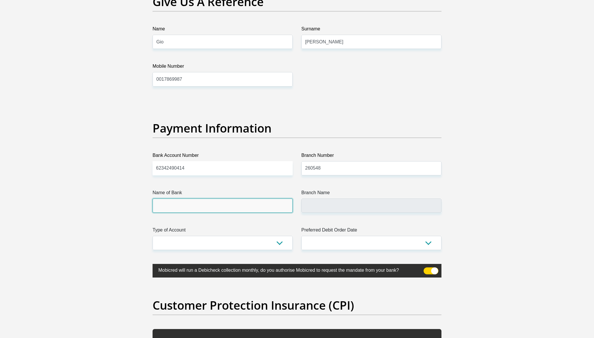
type input "V & A WATERFRONT"
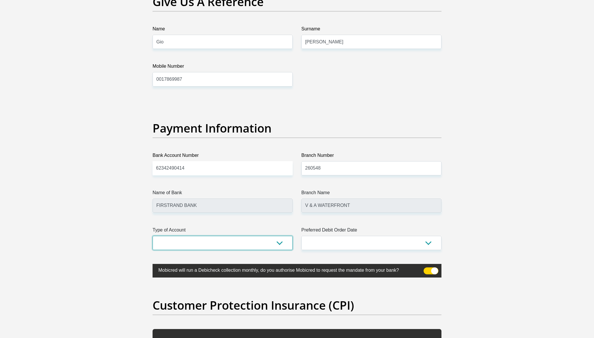
select select "CUR"
select select "28"
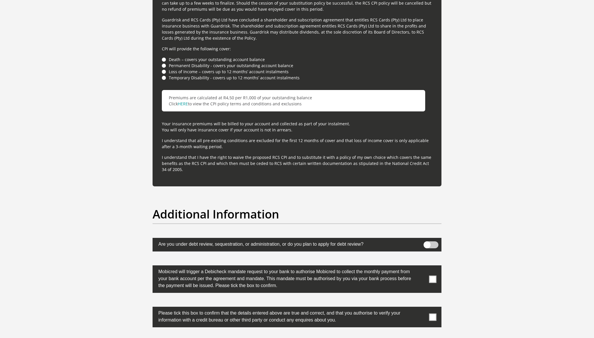
scroll to position [1679, 0]
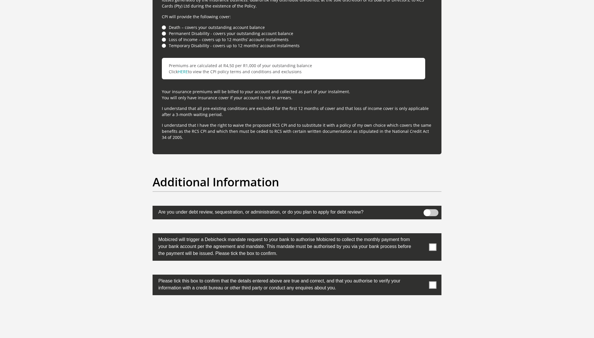
click at [435, 247] on span at bounding box center [432, 247] width 7 height 7
click at [421, 235] on input "checkbox" at bounding box center [421, 235] width 0 height 0
click at [434, 290] on label at bounding box center [296, 285] width 289 height 21
click at [421, 276] on input "checkbox" at bounding box center [421, 276] width 0 height 0
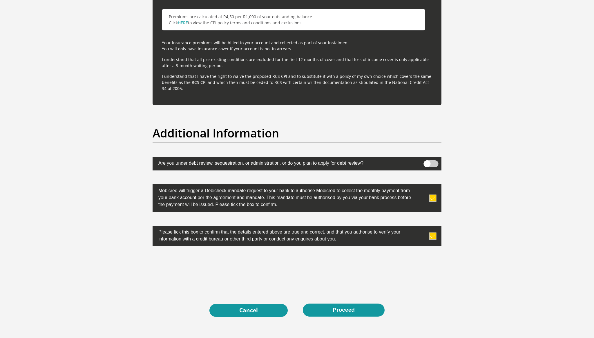
scroll to position [1775, 0]
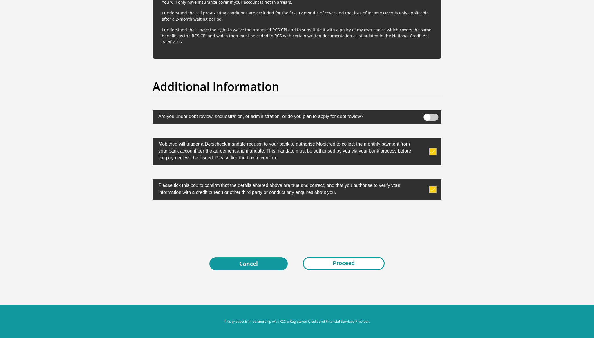
click at [368, 261] on button "Proceed" at bounding box center [344, 263] width 82 height 13
click at [329, 261] on button "Proceed" at bounding box center [344, 263] width 82 height 13
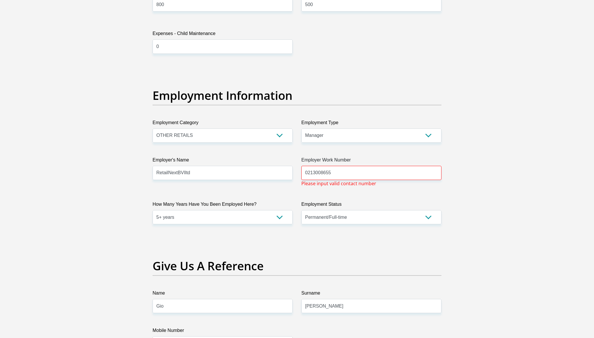
scroll to position [995, 0]
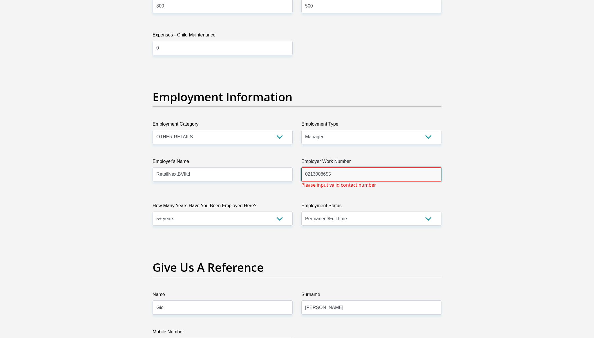
click at [343, 177] on input "0213008655" at bounding box center [371, 175] width 140 height 14
click at [350, 177] on input "021300" at bounding box center [371, 175] width 140 height 14
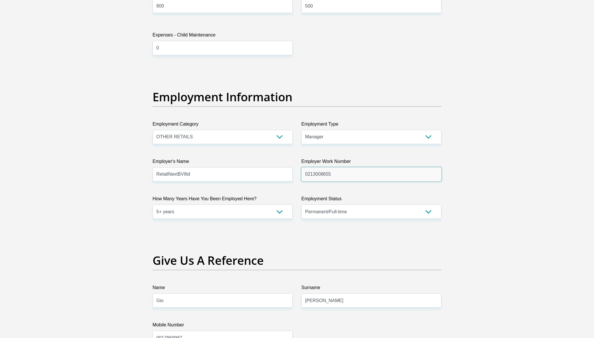
type input "0213008655"
click at [466, 201] on section "Personal Details Title Mr Ms Mrs Dr Other First Name Lyle Surname Daniels ID Nu…" at bounding box center [297, 55] width 594 height 2048
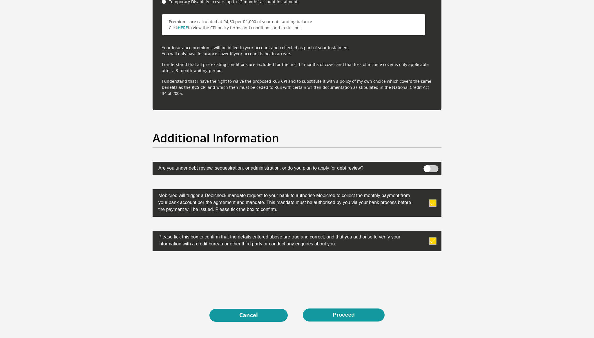
scroll to position [1761, 0]
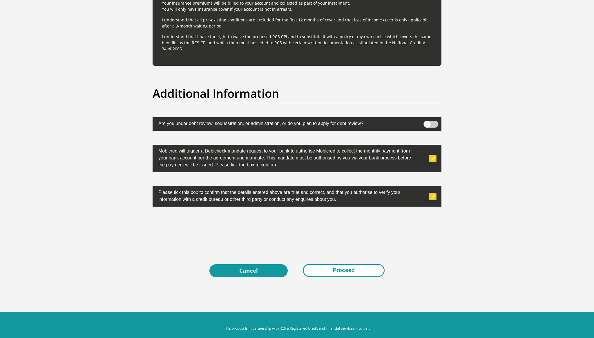
click at [348, 274] on button "Proceed" at bounding box center [344, 270] width 82 height 13
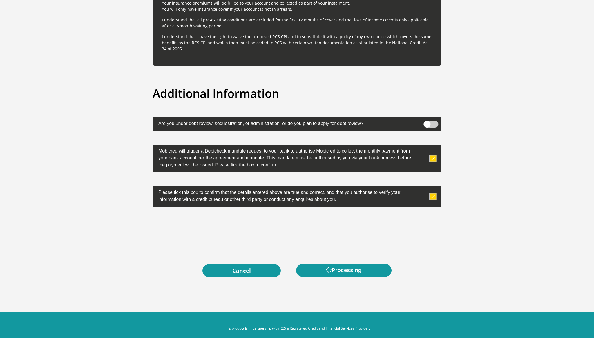
scroll to position [0, 0]
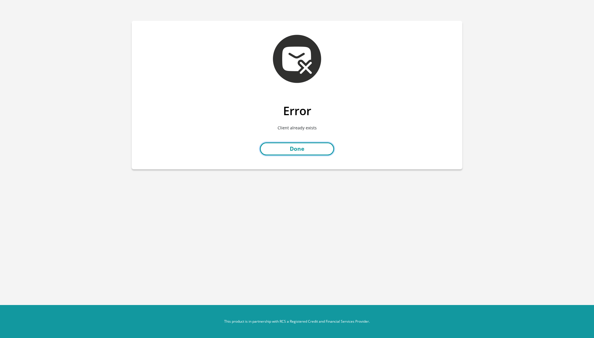
click at [303, 152] on link "Done" at bounding box center [297, 149] width 74 height 13
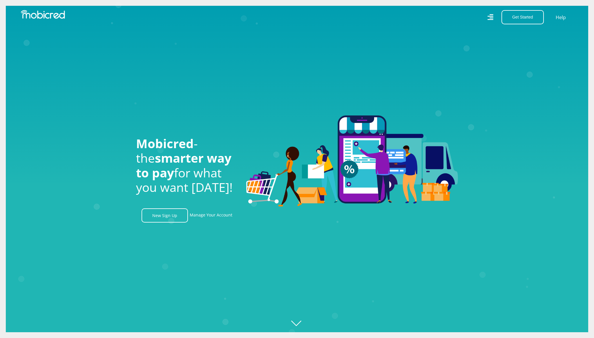
scroll to position [0, 1171]
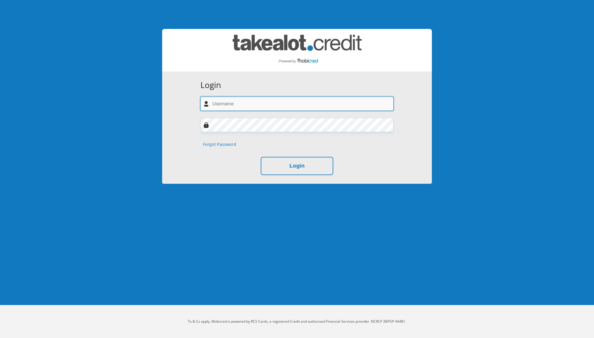
click at [268, 103] on input "text" at bounding box center [296, 104] width 193 height 14
type input "[EMAIL_ADDRESS][DOMAIN_NAME]"
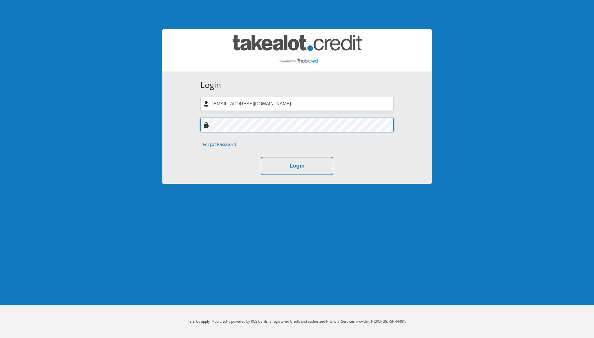
click at [261, 157] on button "Login" at bounding box center [297, 166] width 72 height 18
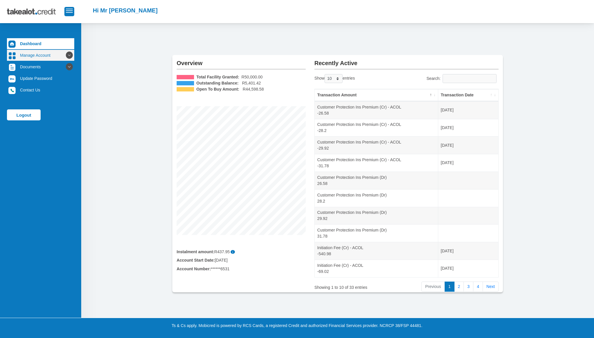
click at [58, 58] on link "Manage Account" at bounding box center [40, 55] width 67 height 11
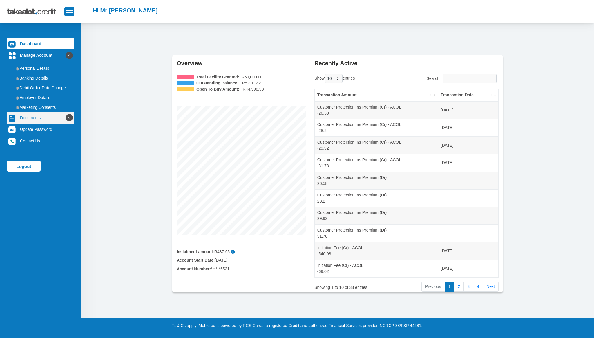
click at [57, 113] on link "Documents" at bounding box center [40, 117] width 67 height 11
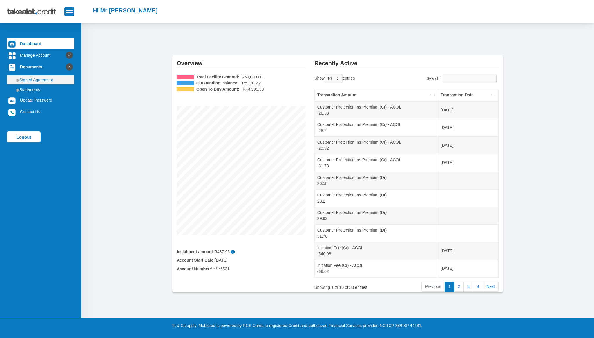
click at [62, 80] on link "Signed Agreement" at bounding box center [40, 79] width 67 height 9
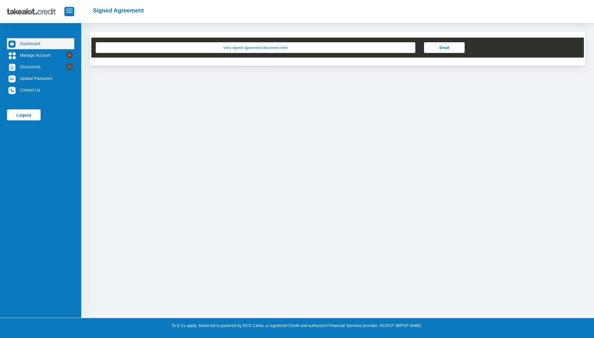
click at [51, 42] on link "Dashboard" at bounding box center [40, 43] width 67 height 11
